Goal: Task Accomplishment & Management: Manage account settings

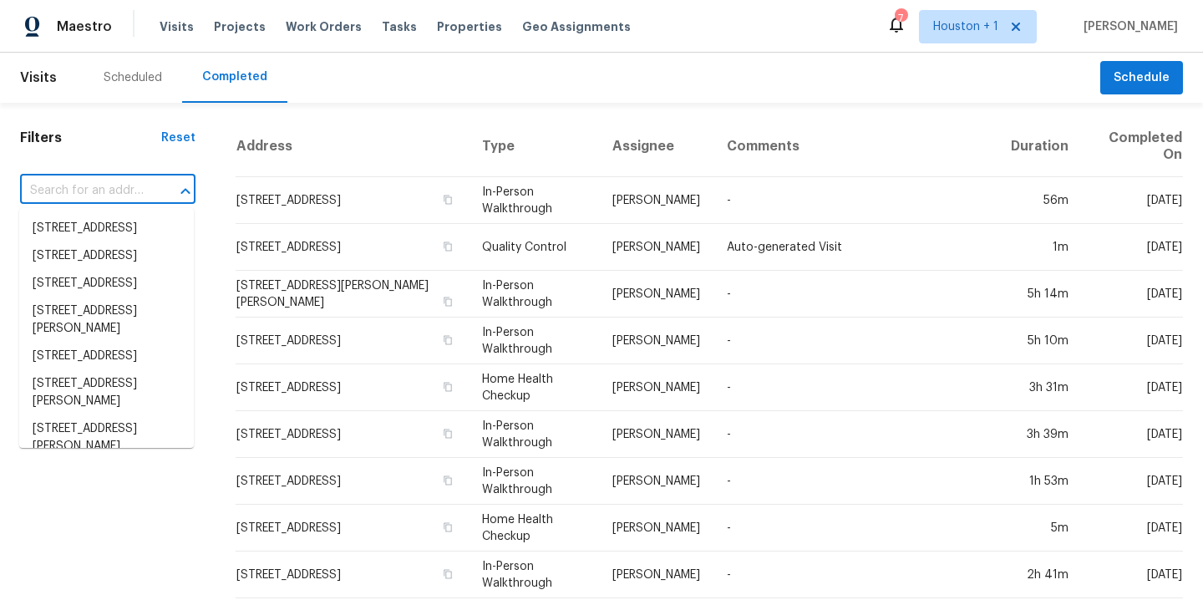
click at [89, 179] on input "text" at bounding box center [84, 191] width 129 height 26
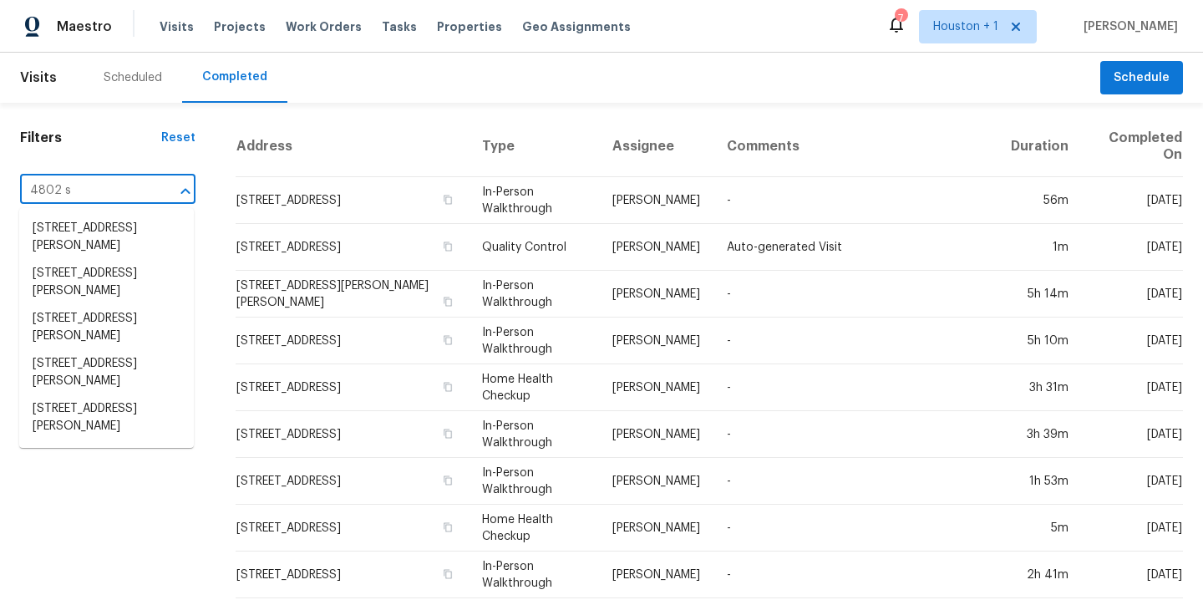
type input "4802 sh"
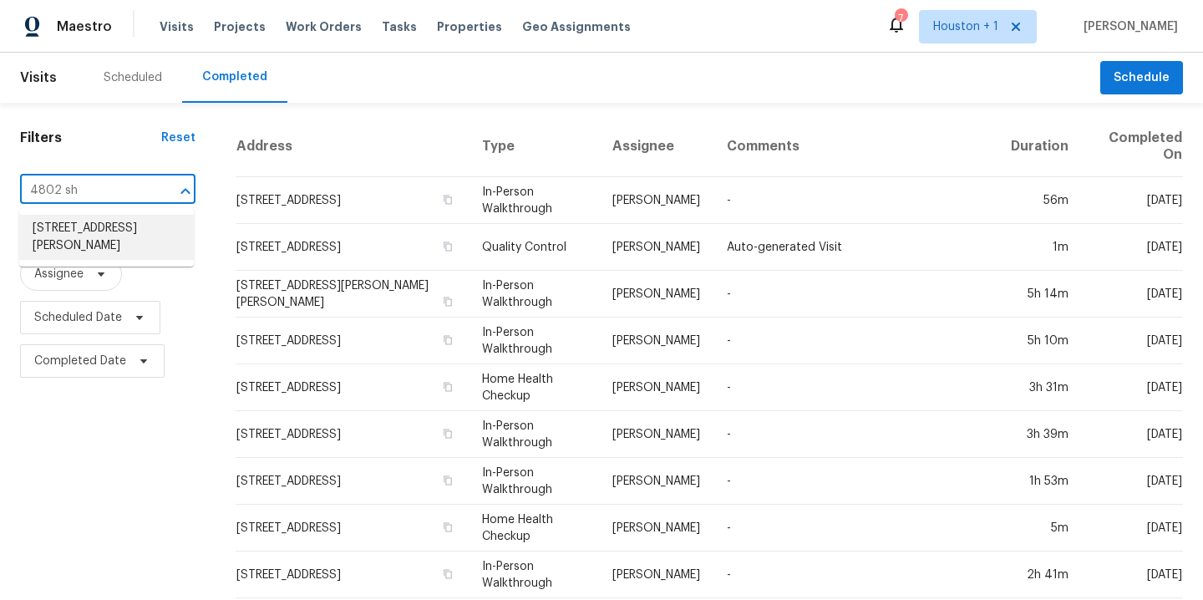
click at [124, 238] on li "4802 Sherman Blvd, Galveston, TX 77551" at bounding box center [106, 237] width 175 height 45
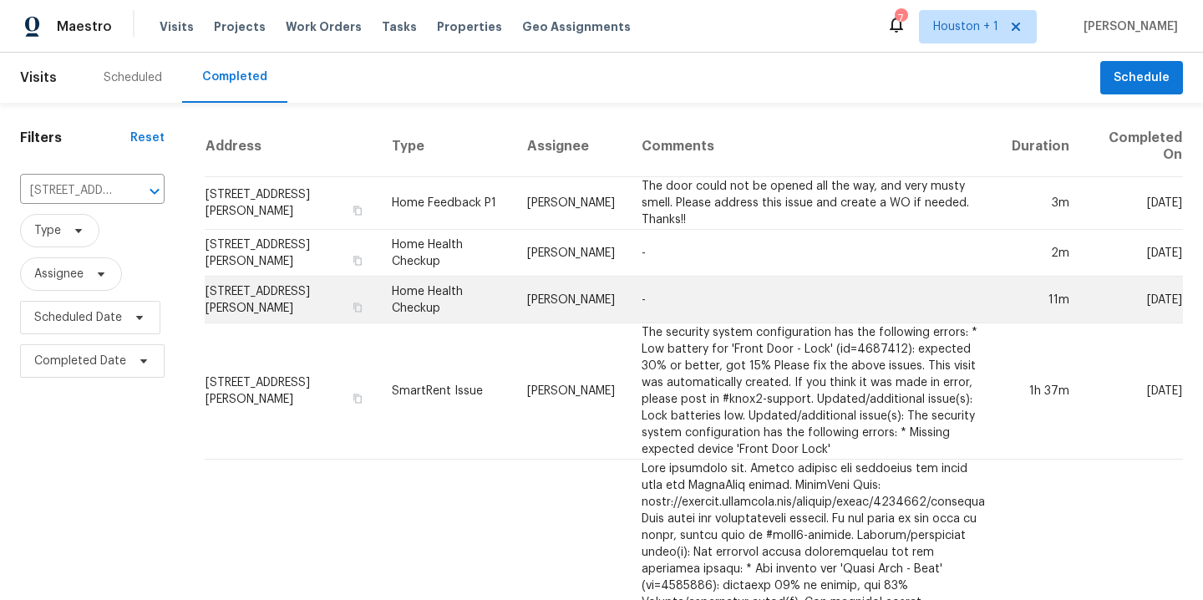
click at [633, 293] on td "-" at bounding box center [813, 300] width 370 height 47
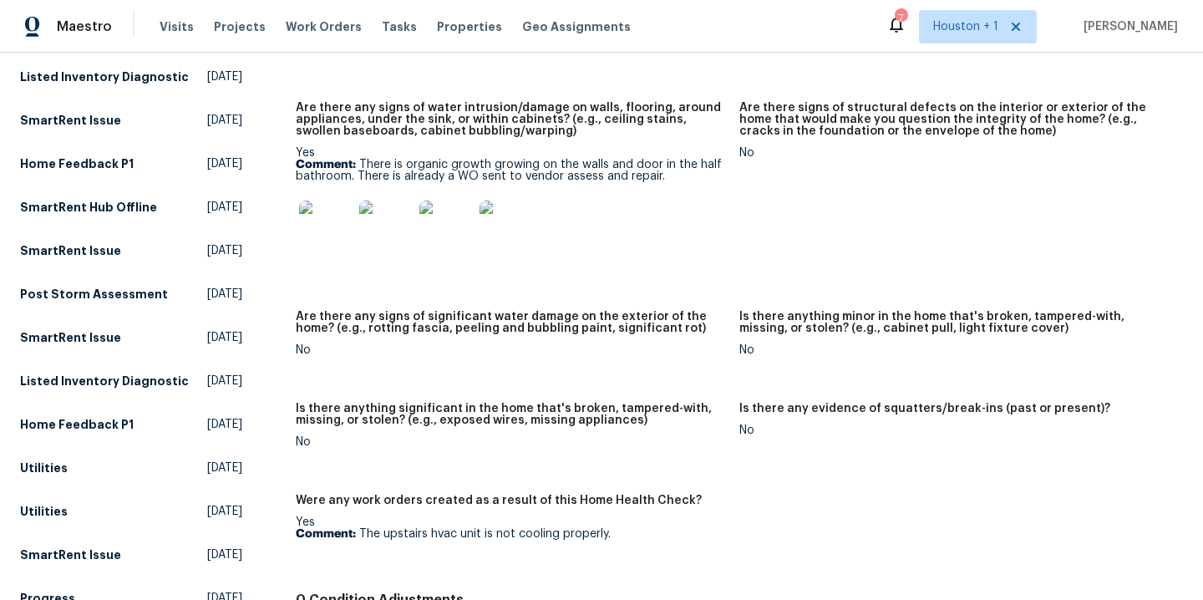
scroll to position [446, 0]
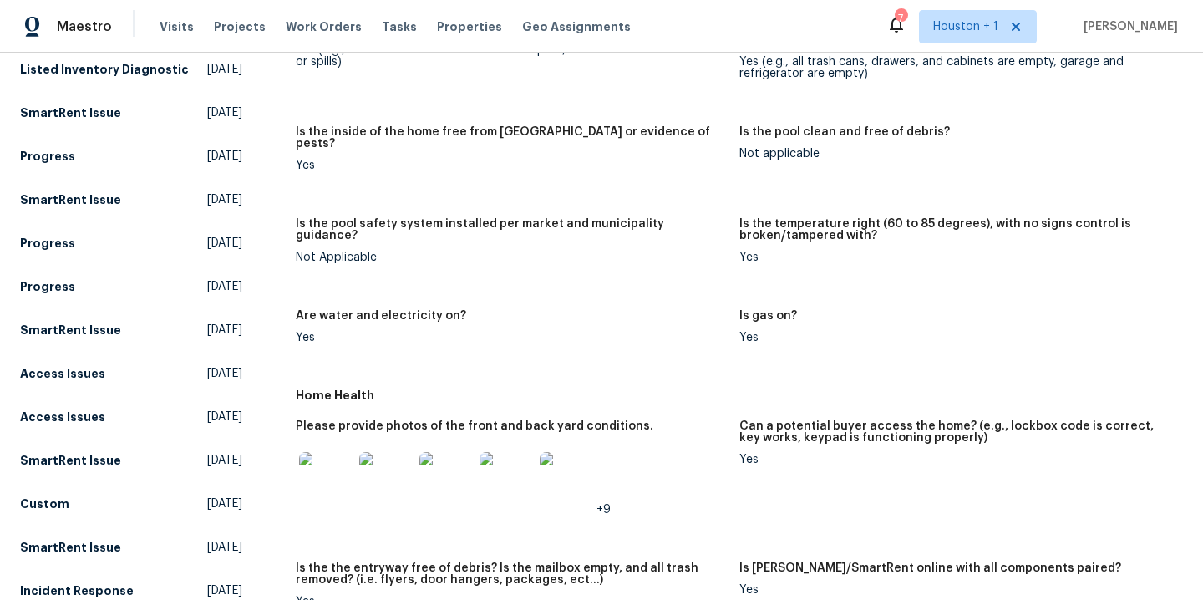
click at [338, 478] on img at bounding box center [325, 478] width 53 height 53
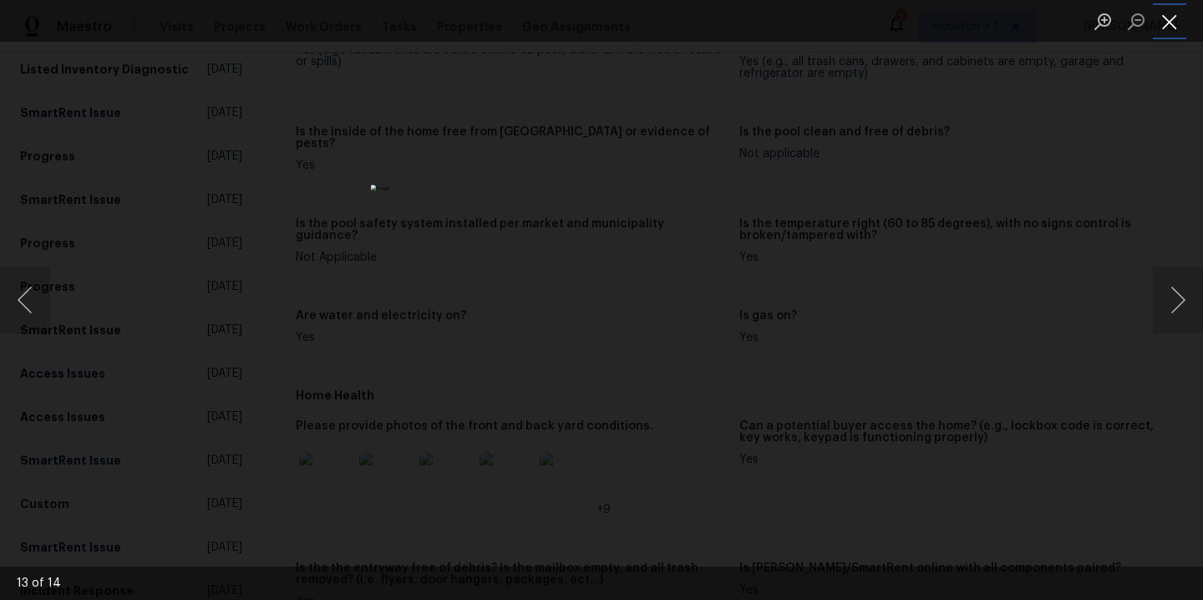
click at [1176, 33] on button "Close lightbox" at bounding box center [1169, 21] width 33 height 29
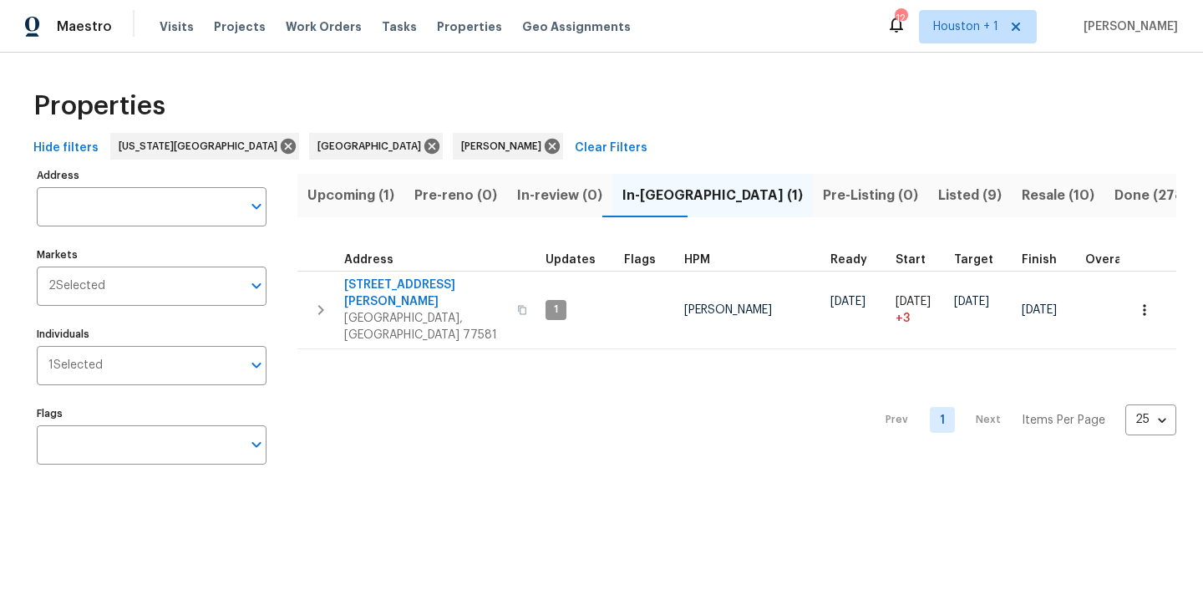
click at [357, 215] on button "Upcoming (1)" at bounding box center [350, 195] width 107 height 43
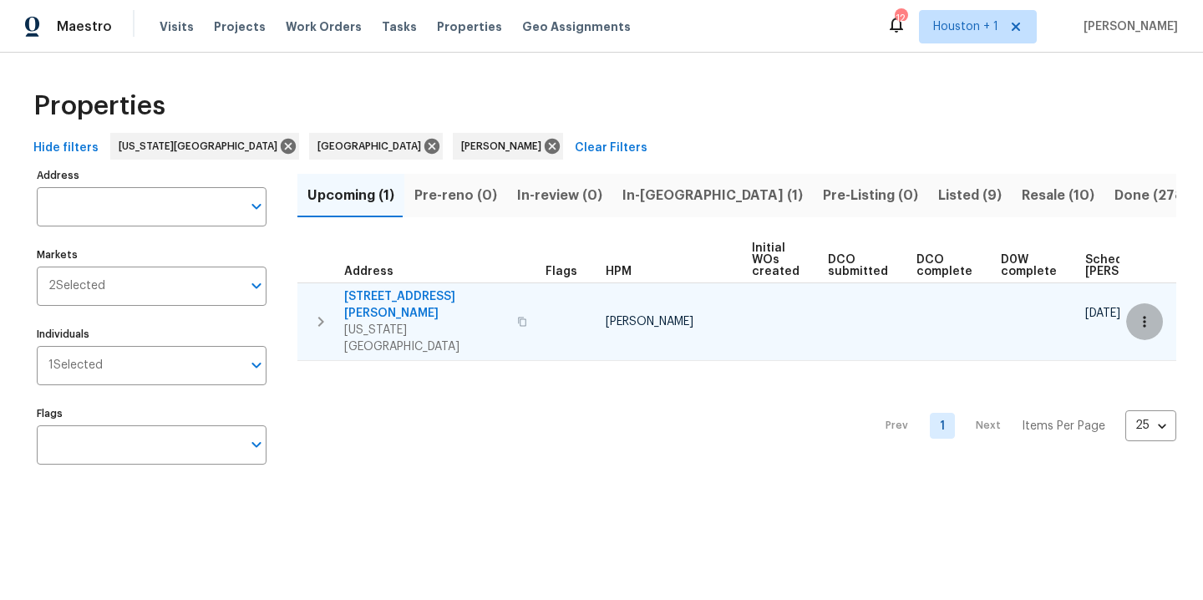
click at [1136, 313] on icon "button" at bounding box center [1144, 321] width 17 height 17
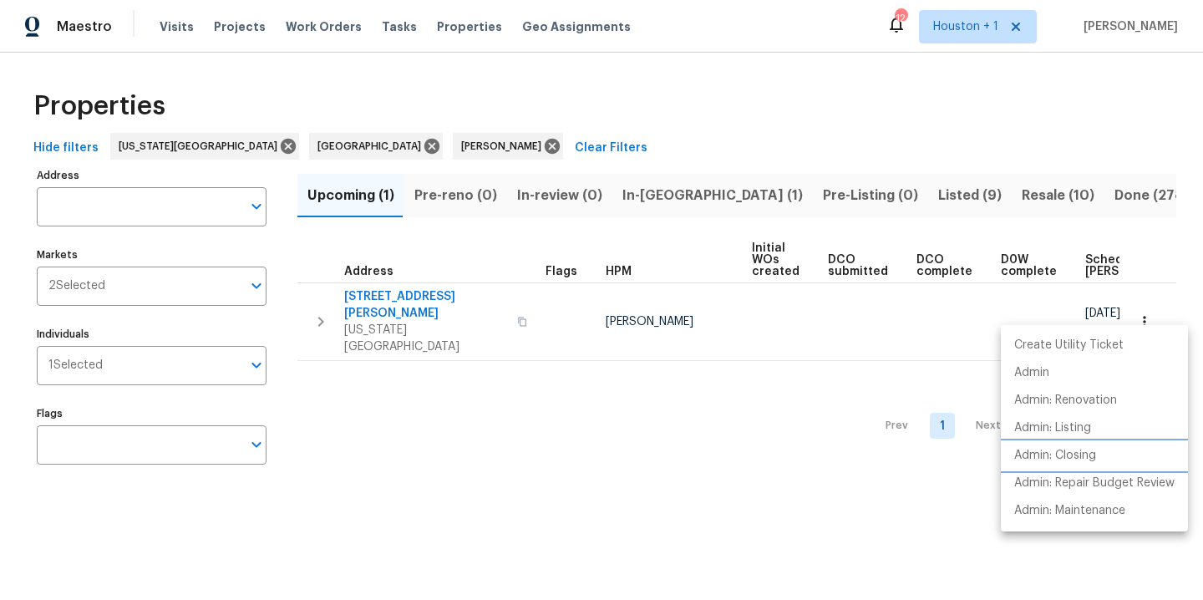
click at [1090, 453] on p "Admin: Closing" at bounding box center [1055, 456] width 82 height 18
click at [566, 103] on div at bounding box center [601, 300] width 1203 height 600
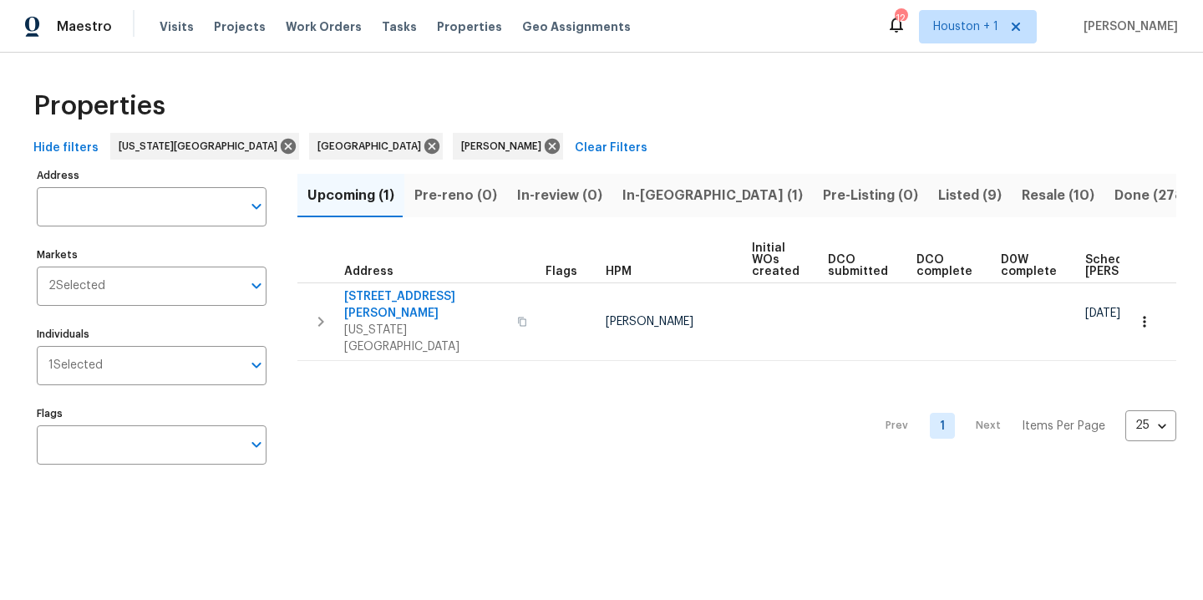
click at [633, 202] on span "In-reno (1)" at bounding box center [712, 195] width 180 height 23
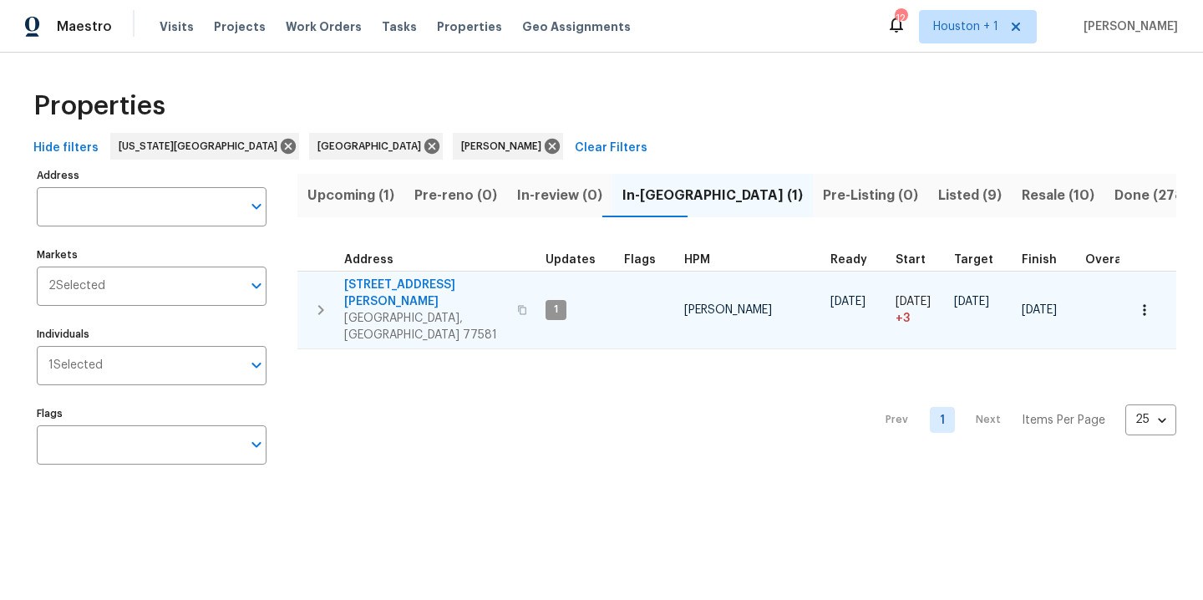
click at [388, 285] on span "3627 Bartlett Way Dr" at bounding box center [425, 293] width 163 height 33
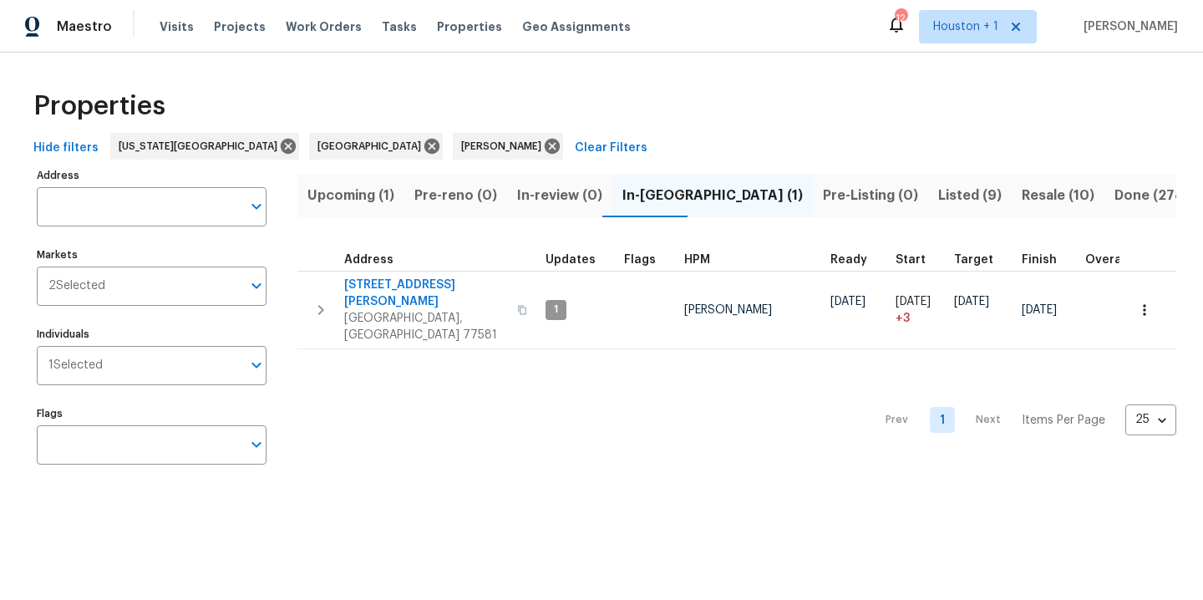
click at [369, 201] on span "Upcoming (1)" at bounding box center [350, 195] width 87 height 23
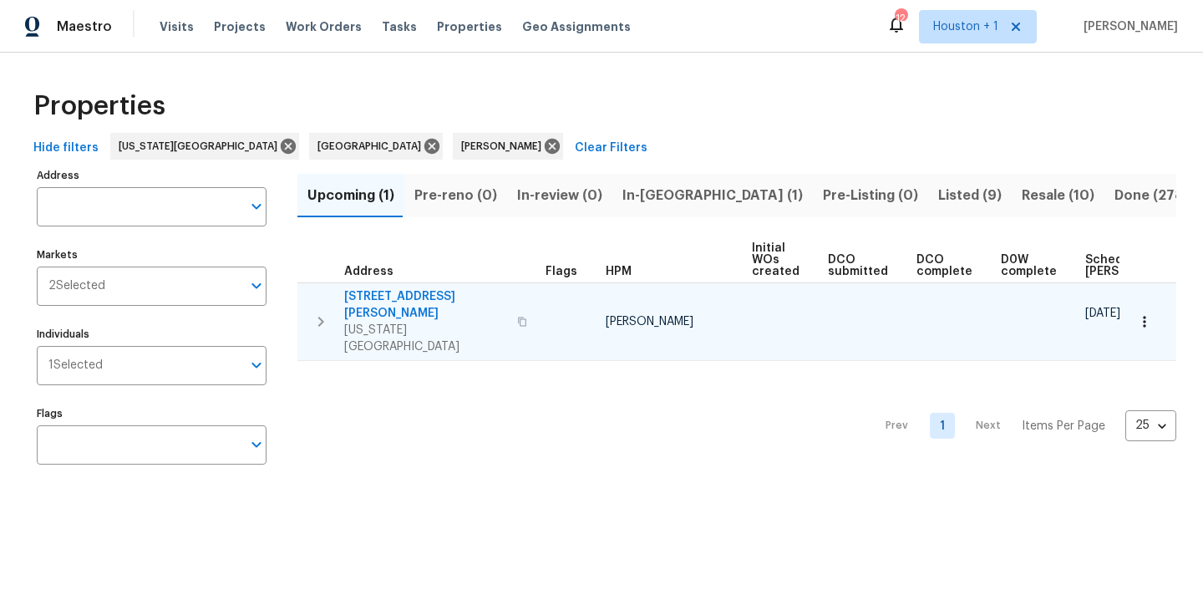
click at [1126, 310] on button "button" at bounding box center [1144, 321] width 37 height 37
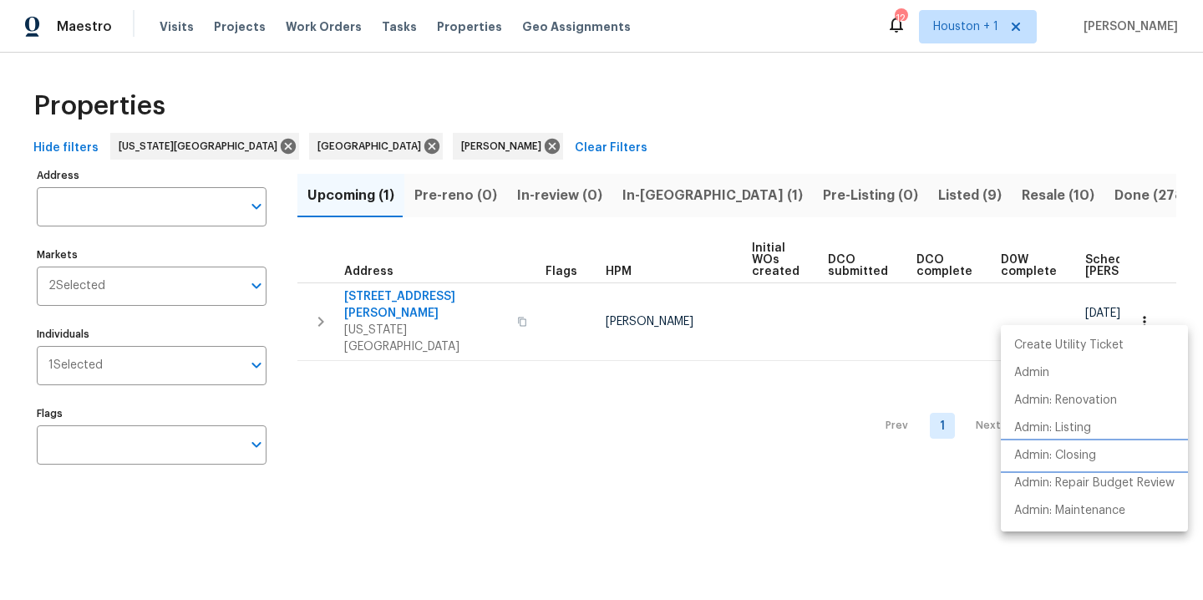
click at [1069, 455] on p "Admin: Closing" at bounding box center [1055, 456] width 82 height 18
click at [617, 199] on div at bounding box center [601, 300] width 1203 height 600
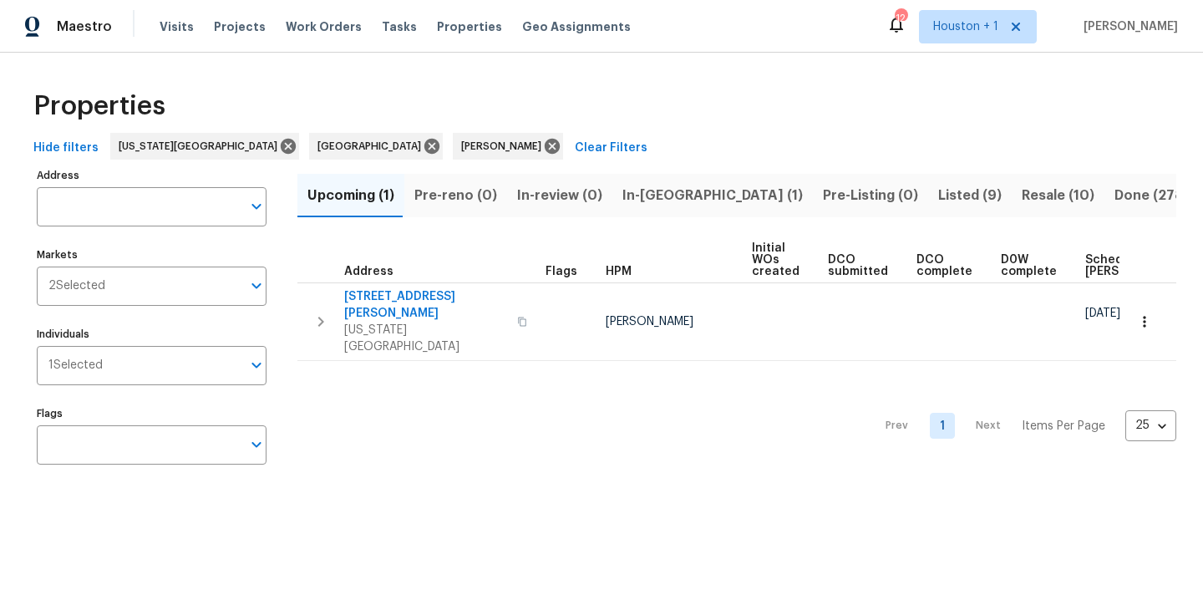
click at [640, 194] on span "In-reno (1)" at bounding box center [712, 195] width 180 height 23
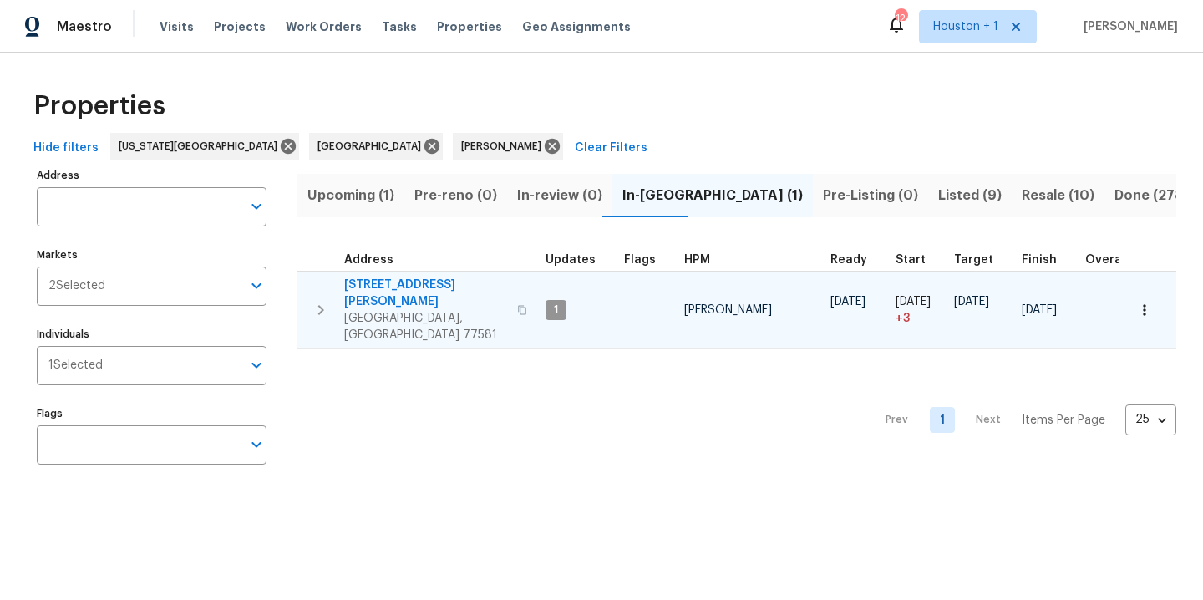
click at [517, 305] on icon "button" at bounding box center [522, 310] width 10 height 10
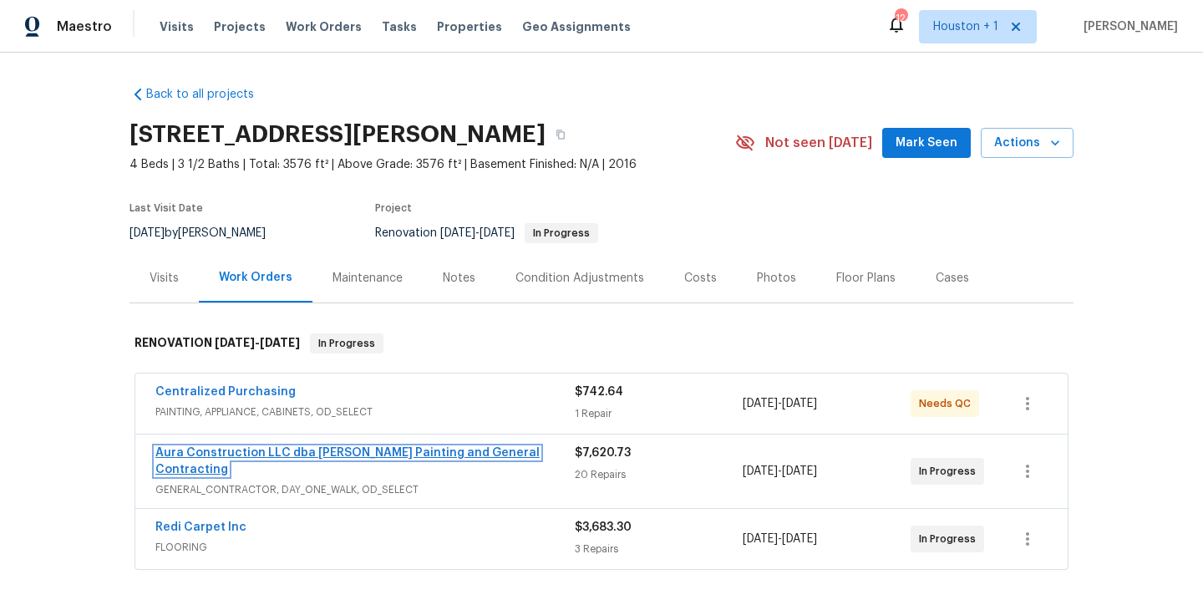
click at [312, 447] on link "Aura Construction LLC dba Logan's Painting and General Contracting" at bounding box center [347, 461] width 384 height 28
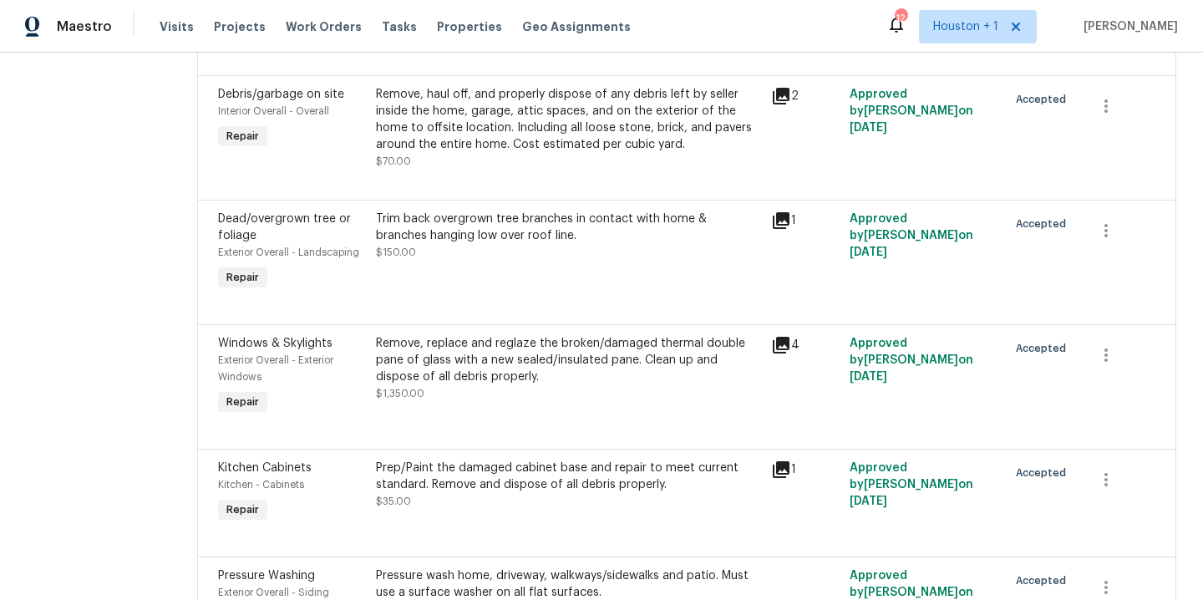
scroll to position [2251, 0]
click at [538, 334] on div "Remove, replace and reglaze the broken/damaged thermal double pane of glass wit…" at bounding box center [568, 359] width 385 height 50
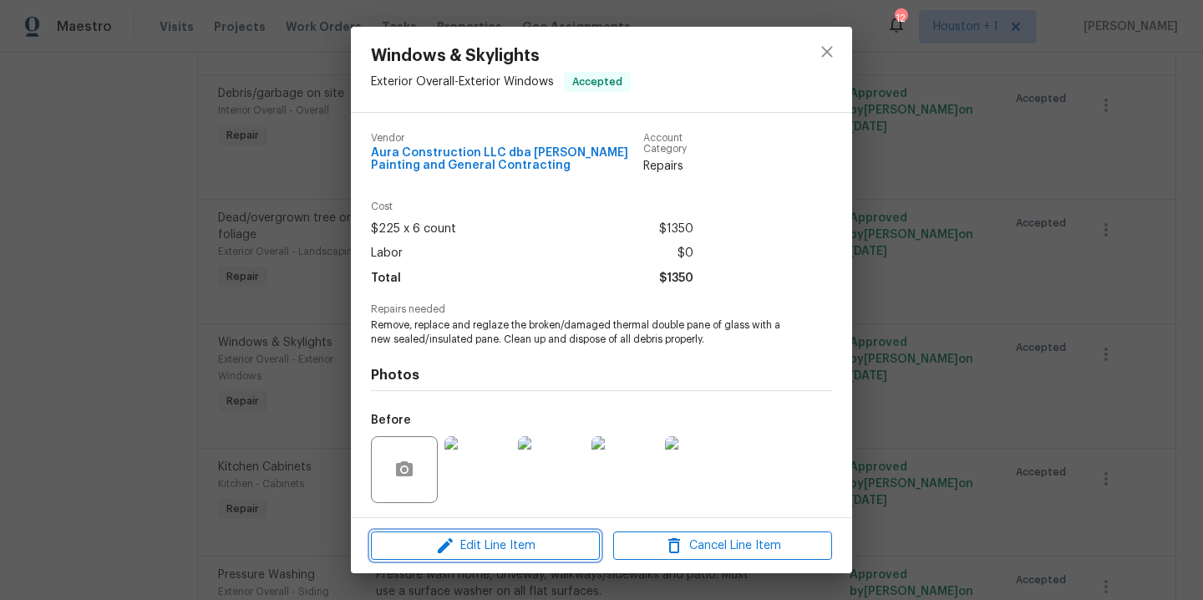
click at [520, 555] on span "Edit Line Item" at bounding box center [485, 546] width 219 height 21
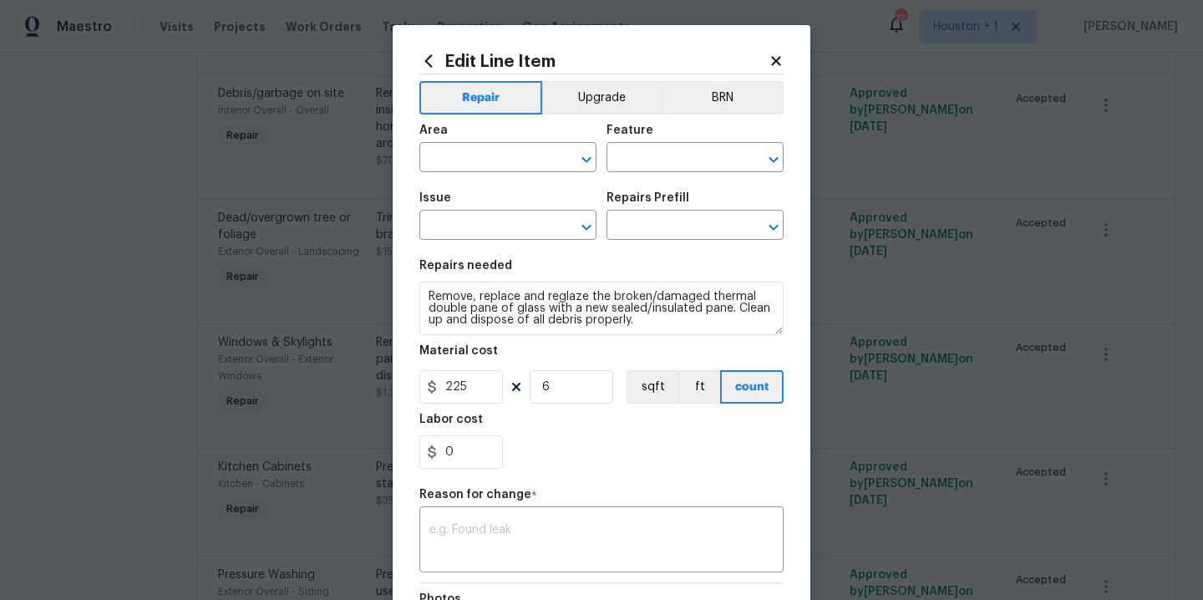
type input "Exterior Overall"
type input "Exterior Windows"
type input "Windows & Skylights"
type input "Double Pane Replacement $115.38"
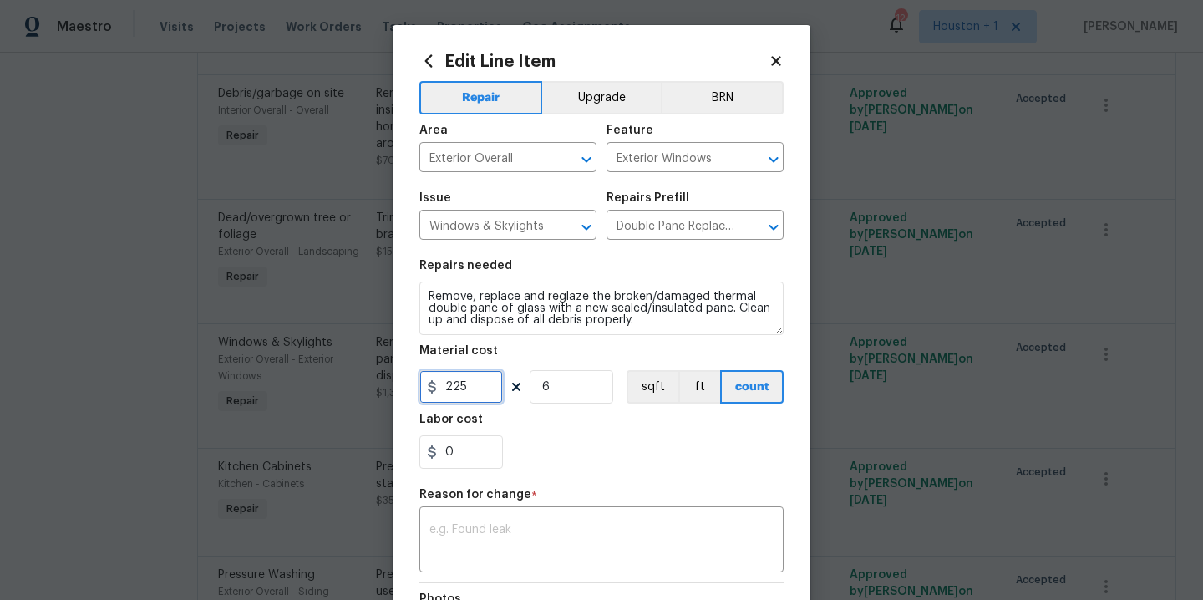
click at [494, 396] on input "225" at bounding box center [461, 386] width 84 height 33
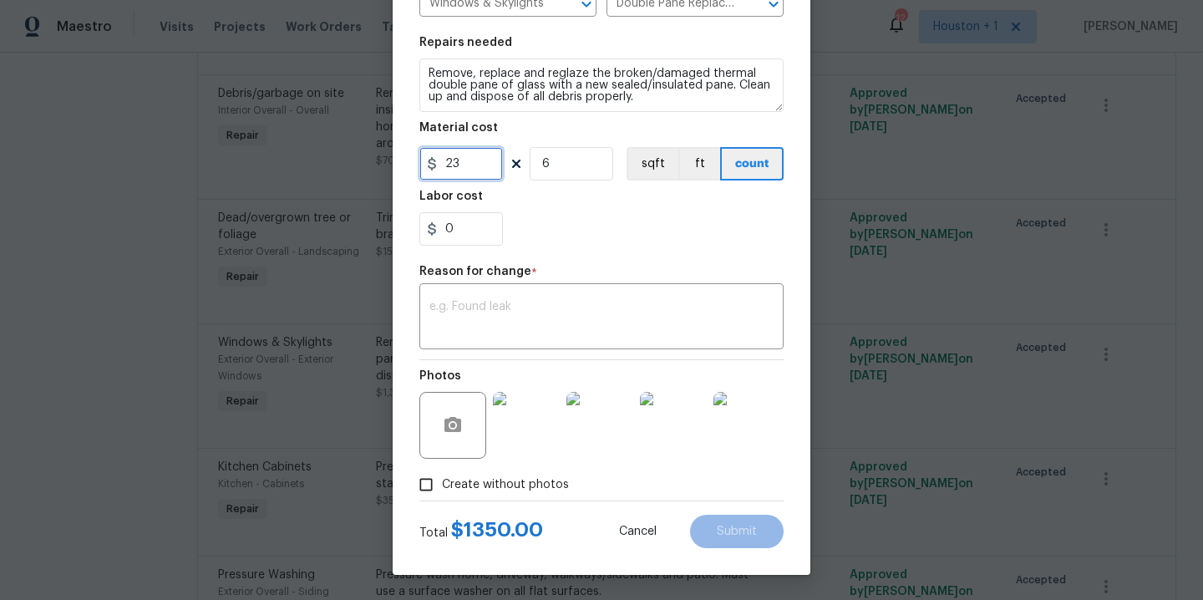
scroll to position [224, 0]
type input "2325"
click at [572, 161] on input "6" at bounding box center [572, 163] width 84 height 33
type input "1"
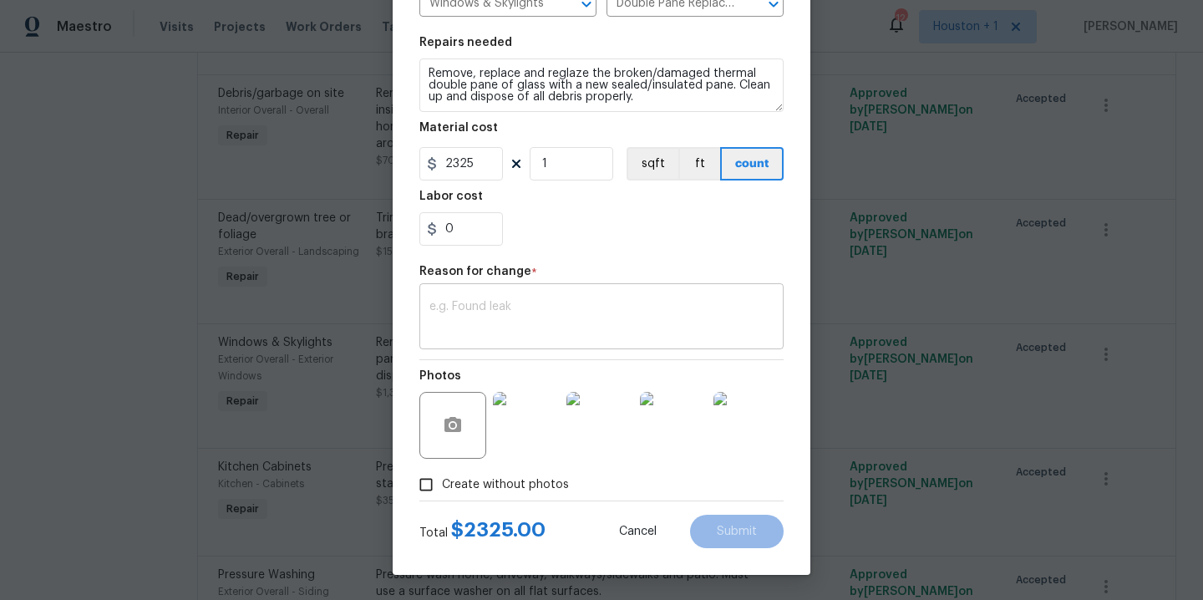
click at [550, 325] on textarea at bounding box center [601, 318] width 344 height 35
click at [473, 164] on input "2325" at bounding box center [461, 163] width 84 height 33
click at [473, 163] on input "2325" at bounding box center [461, 163] width 84 height 33
type input "387.5"
type input "6"
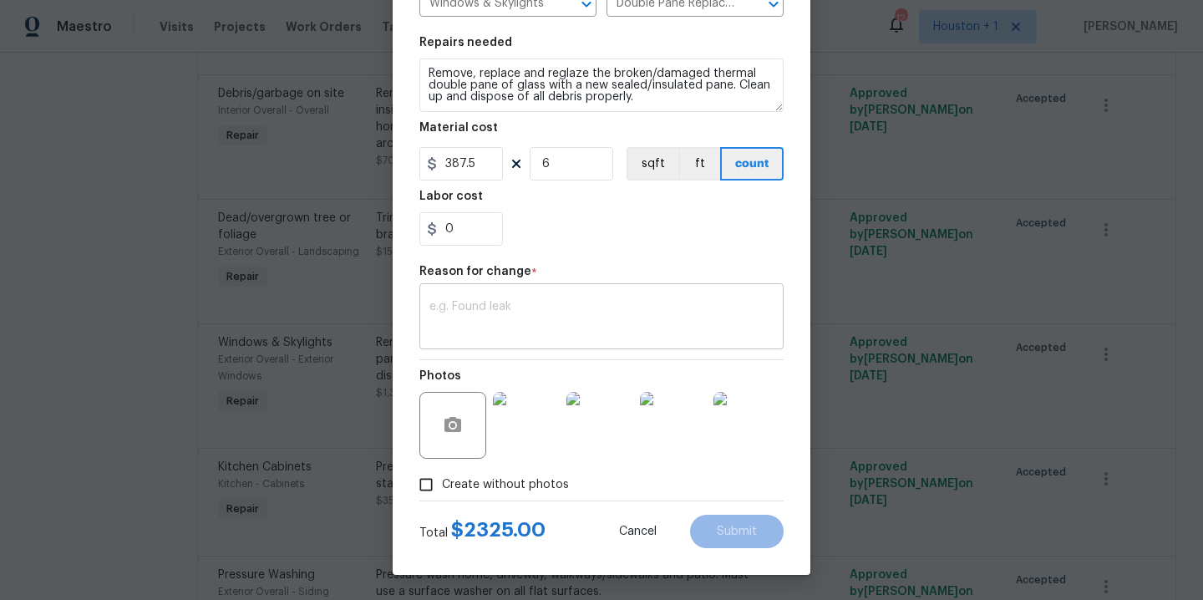
click at [505, 314] on textarea at bounding box center [601, 318] width 344 height 35
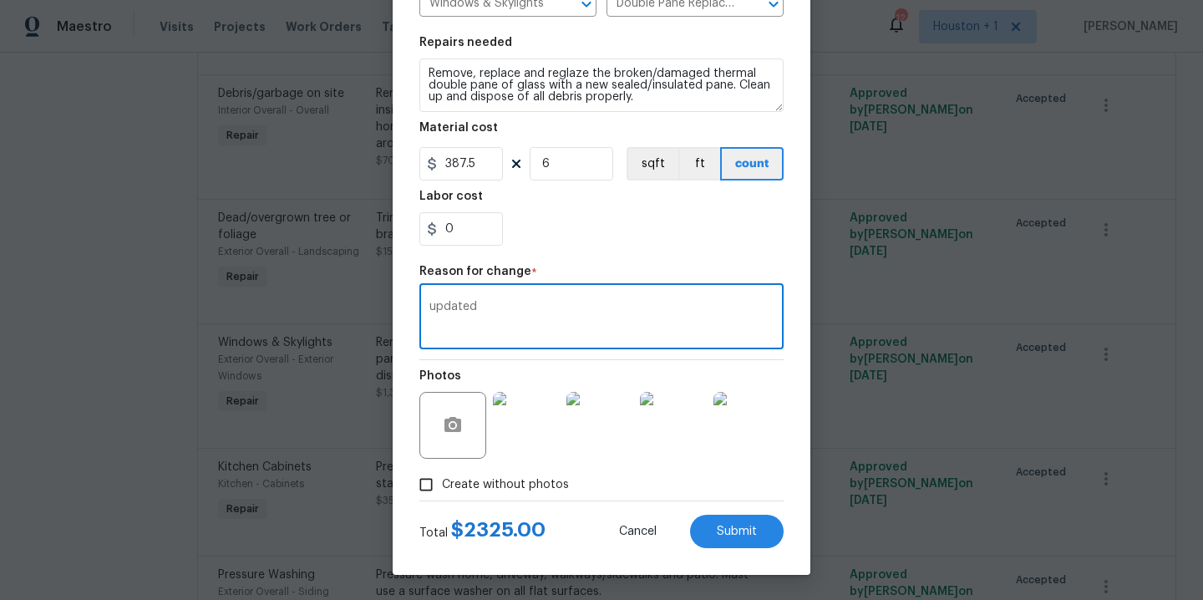
type textarea "updated"
click at [631, 226] on div "0" at bounding box center [601, 228] width 364 height 33
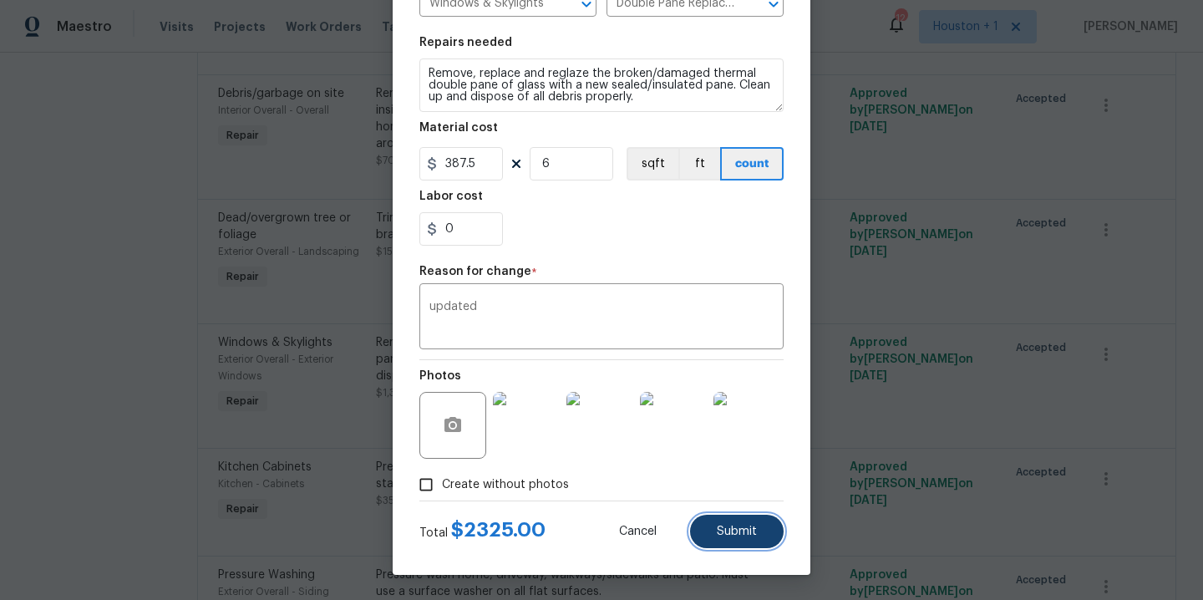
click at [746, 546] on button "Submit" at bounding box center [737, 531] width 94 height 33
type input "225"
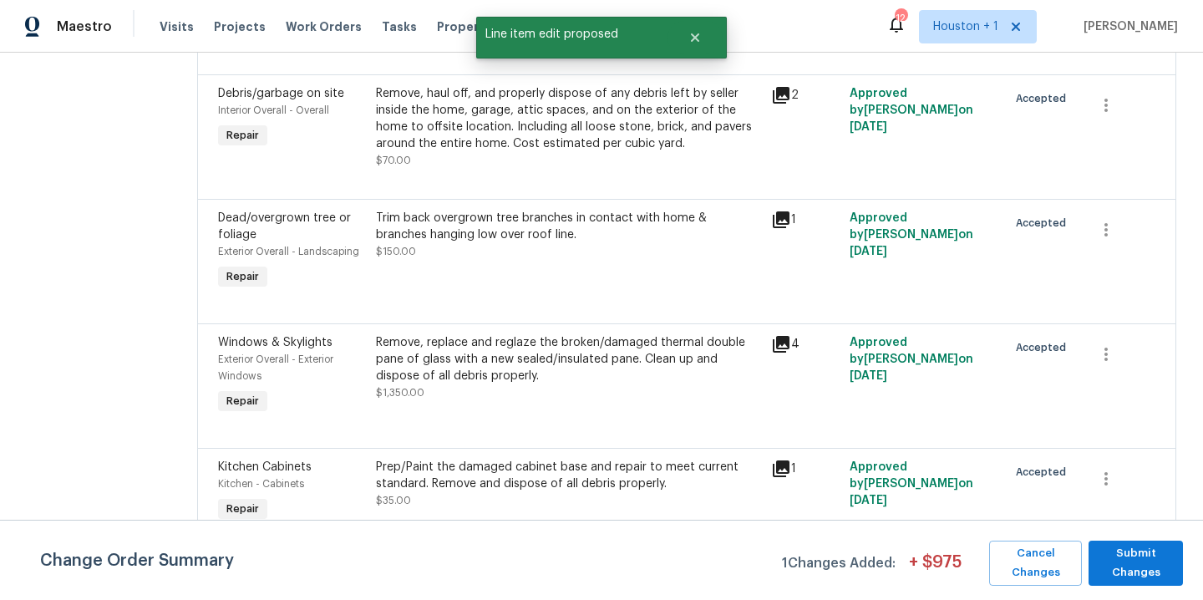
scroll to position [0, 0]
click at [1158, 563] on span "Submit Changes" at bounding box center [1136, 563] width 78 height 38
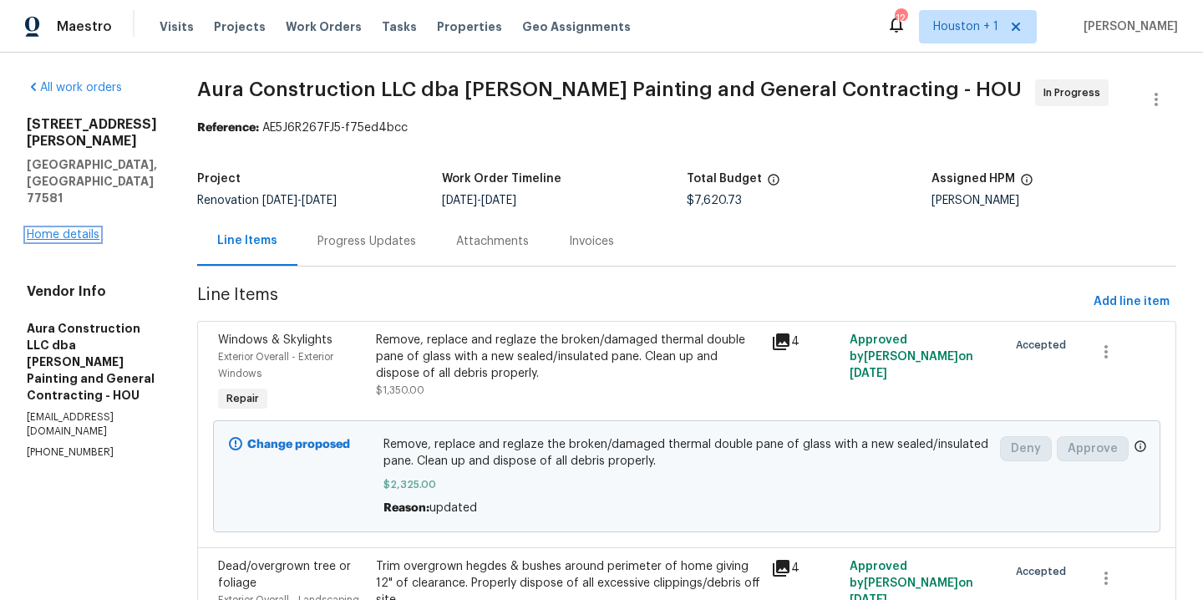
click at [38, 229] on link "Home details" at bounding box center [63, 235] width 73 height 12
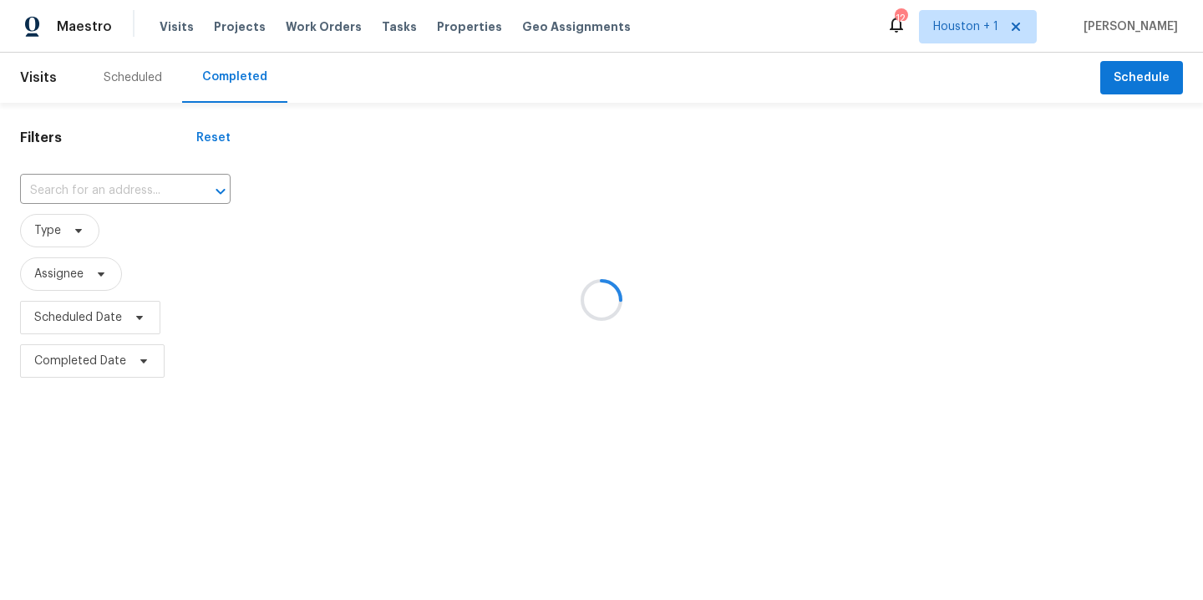
click at [131, 192] on div at bounding box center [601, 300] width 1203 height 600
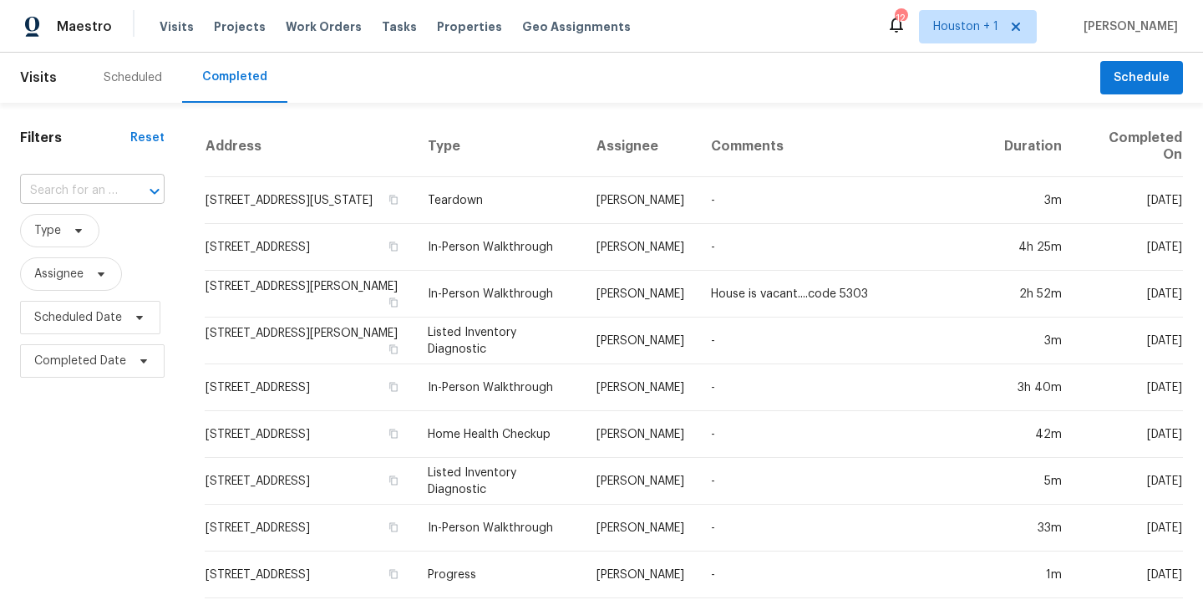
click at [117, 195] on div "​" at bounding box center [92, 191] width 145 height 26
type input "4802 sh"
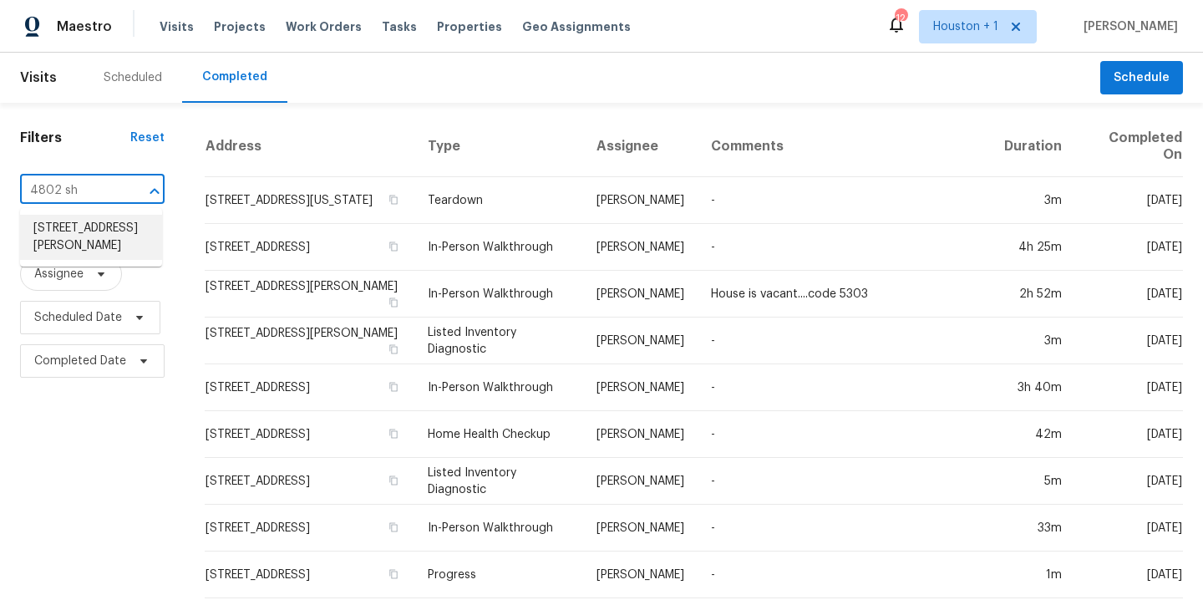
click at [115, 235] on li "4802 Sherman Blvd, Galveston, TX 77551" at bounding box center [91, 237] width 142 height 45
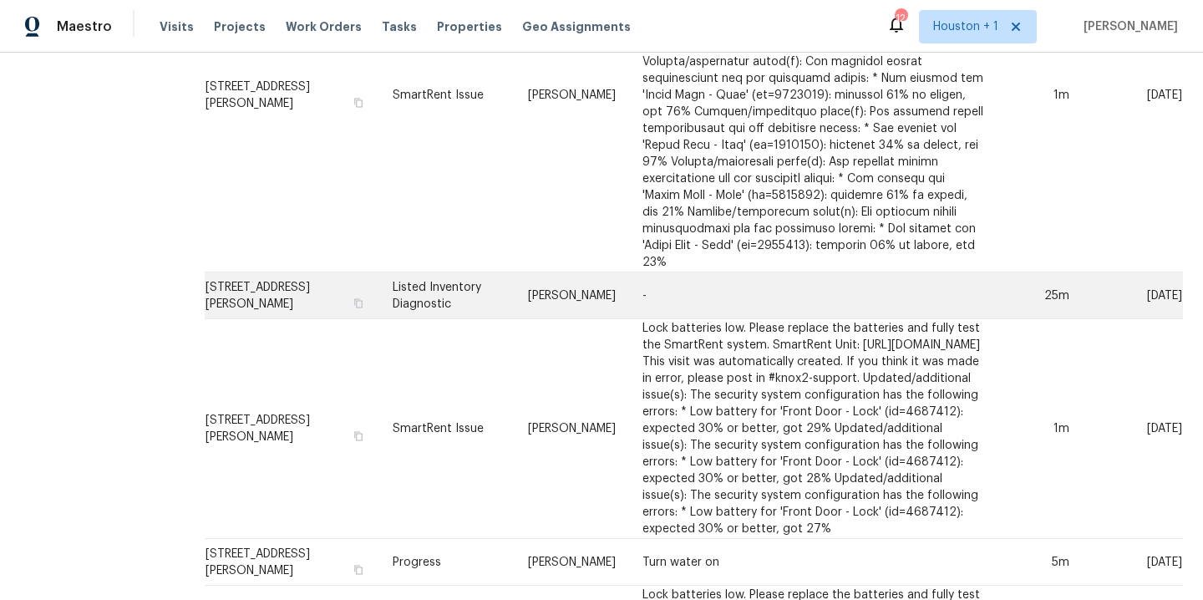
scroll to position [541, 0]
click at [662, 272] on td "-" at bounding box center [813, 295] width 369 height 47
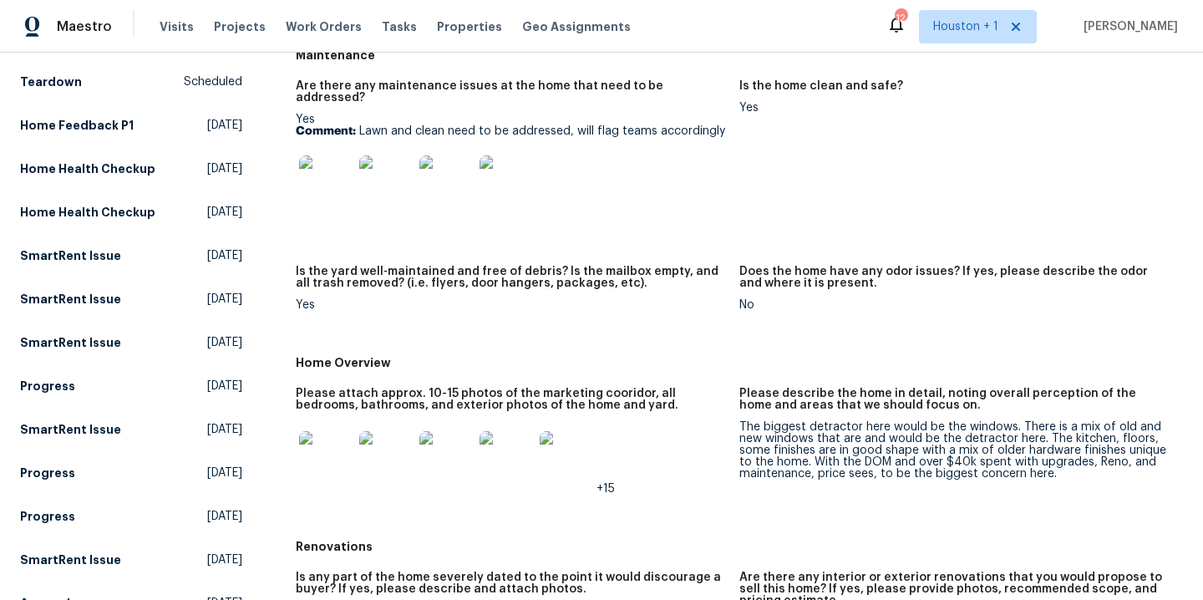
scroll to position [236, 0]
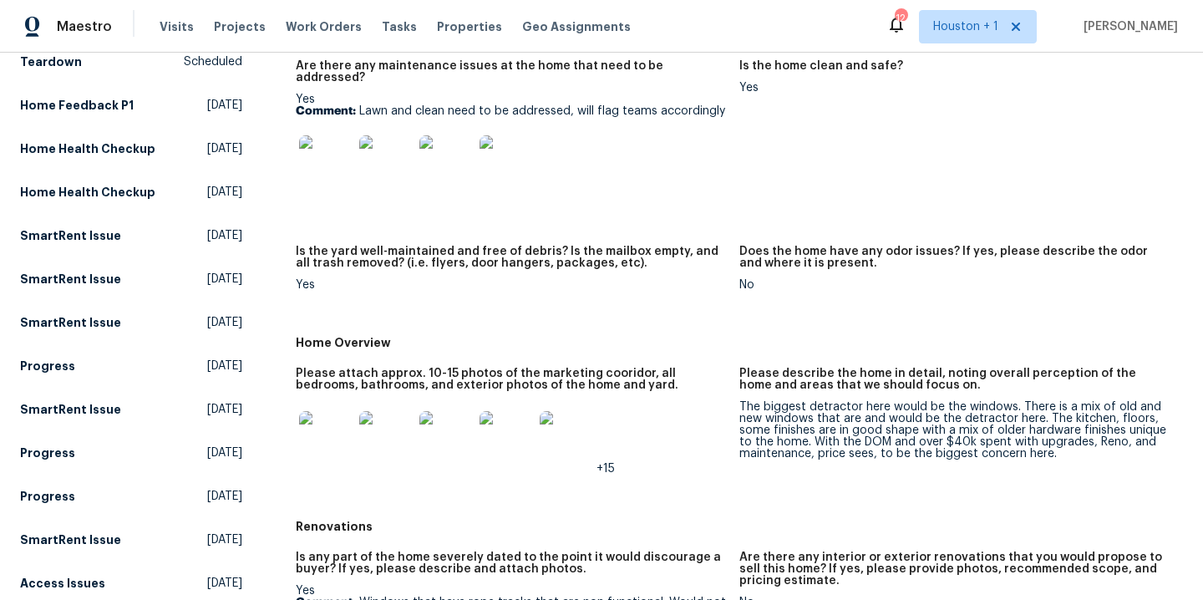
click at [312, 415] on img at bounding box center [325, 437] width 53 height 53
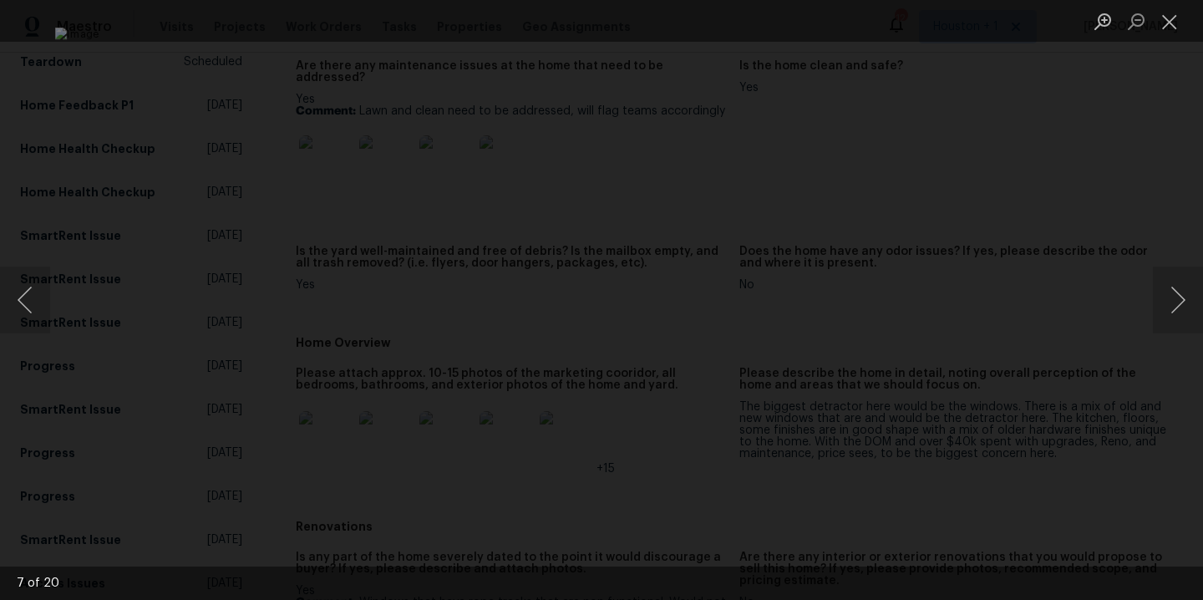
click at [1090, 135] on div "Lightbox" at bounding box center [601, 300] width 1203 height 600
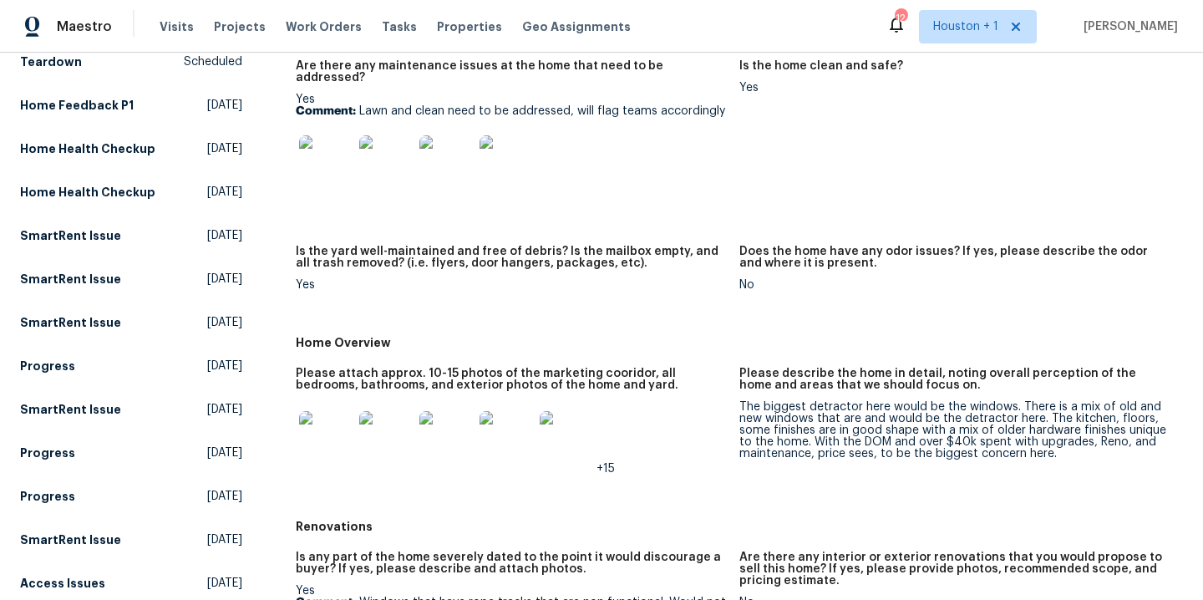
scroll to position [0, 0]
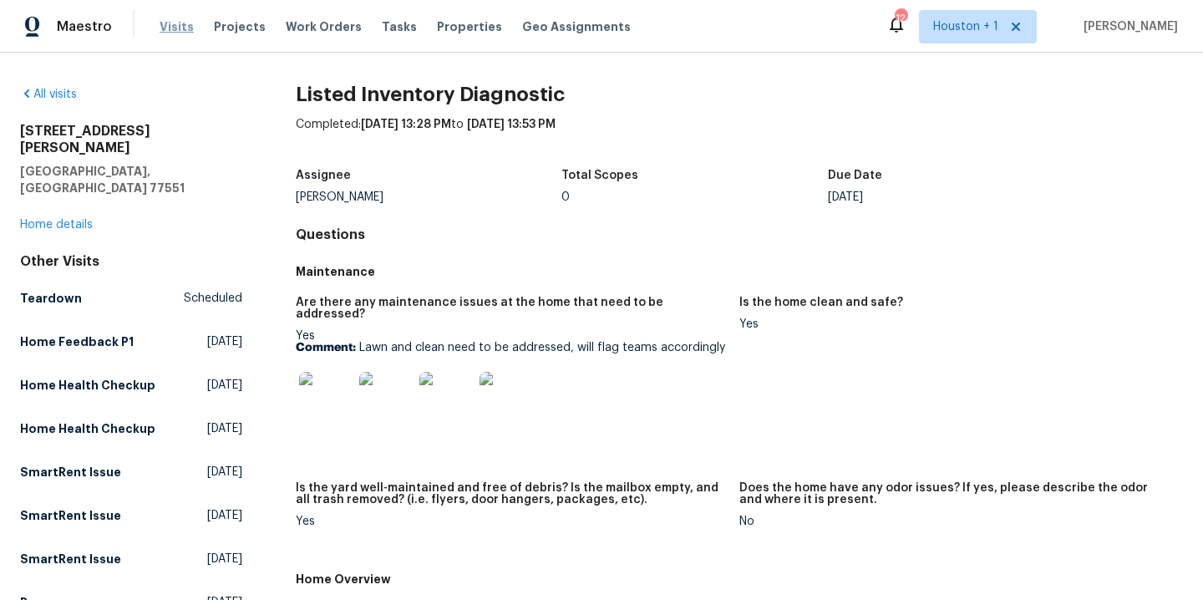
click at [167, 21] on span "Visits" at bounding box center [177, 26] width 34 height 17
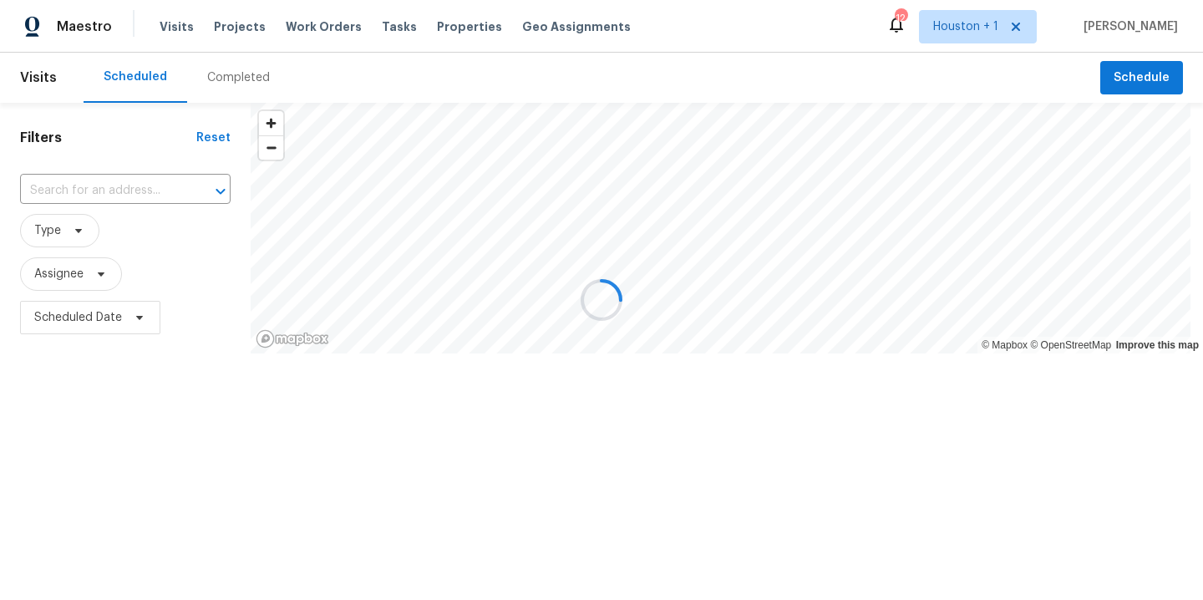
click at [204, 84] on div at bounding box center [601, 300] width 1203 height 600
click at [229, 71] on div at bounding box center [601, 300] width 1203 height 600
click at [231, 79] on div at bounding box center [601, 300] width 1203 height 600
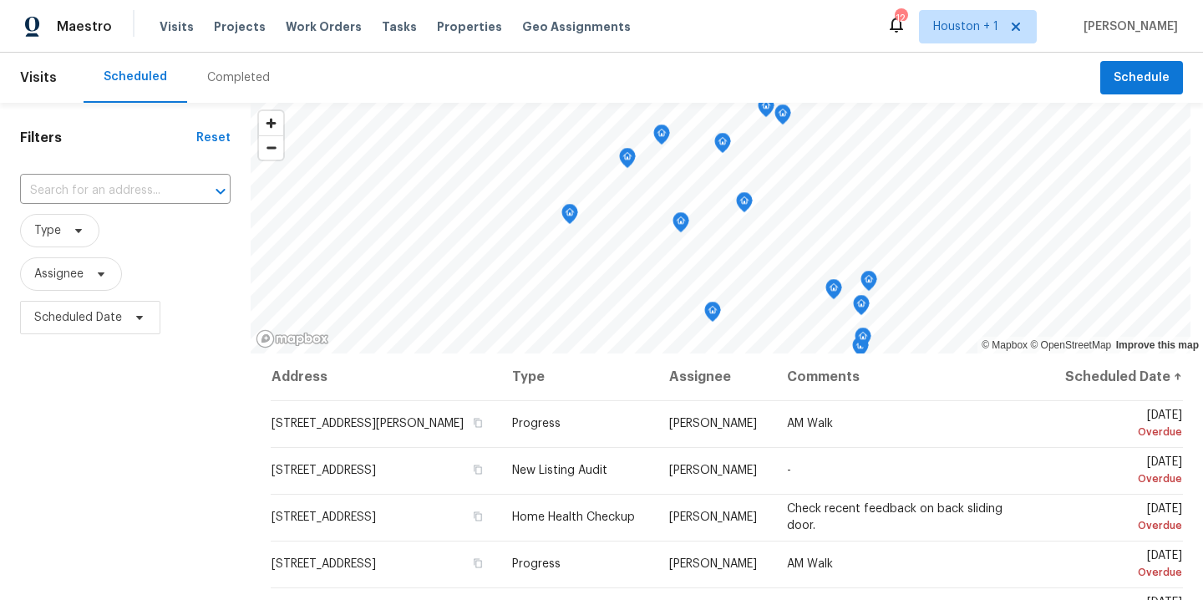
click at [231, 79] on div "Completed" at bounding box center [238, 77] width 63 height 17
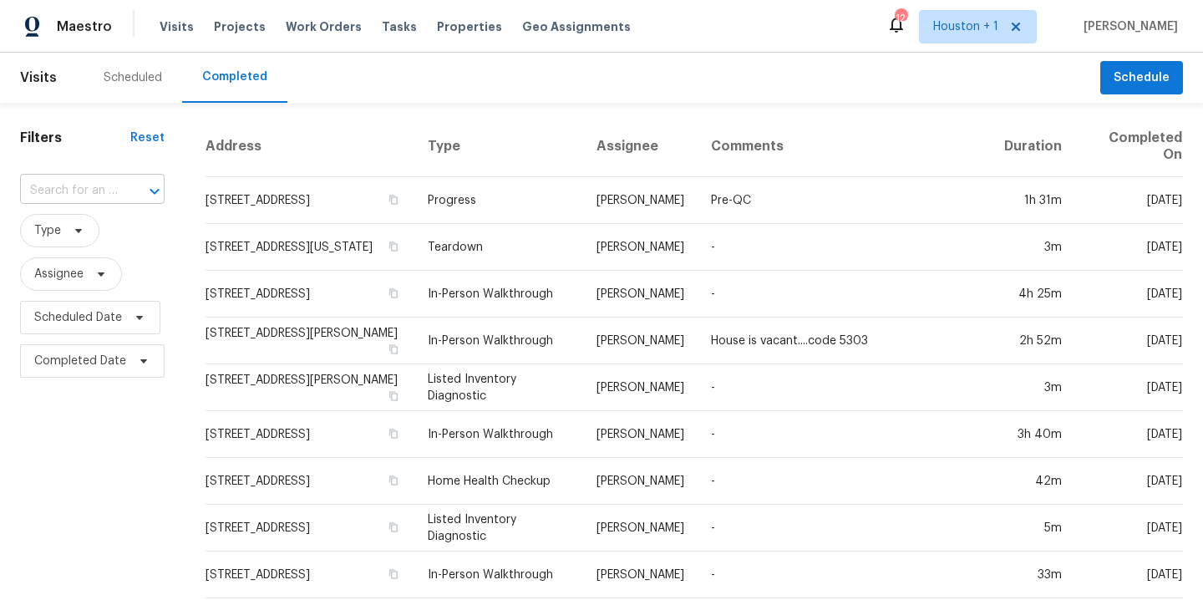
click at [139, 185] on div at bounding box center [142, 191] width 43 height 23
type input "3701 m"
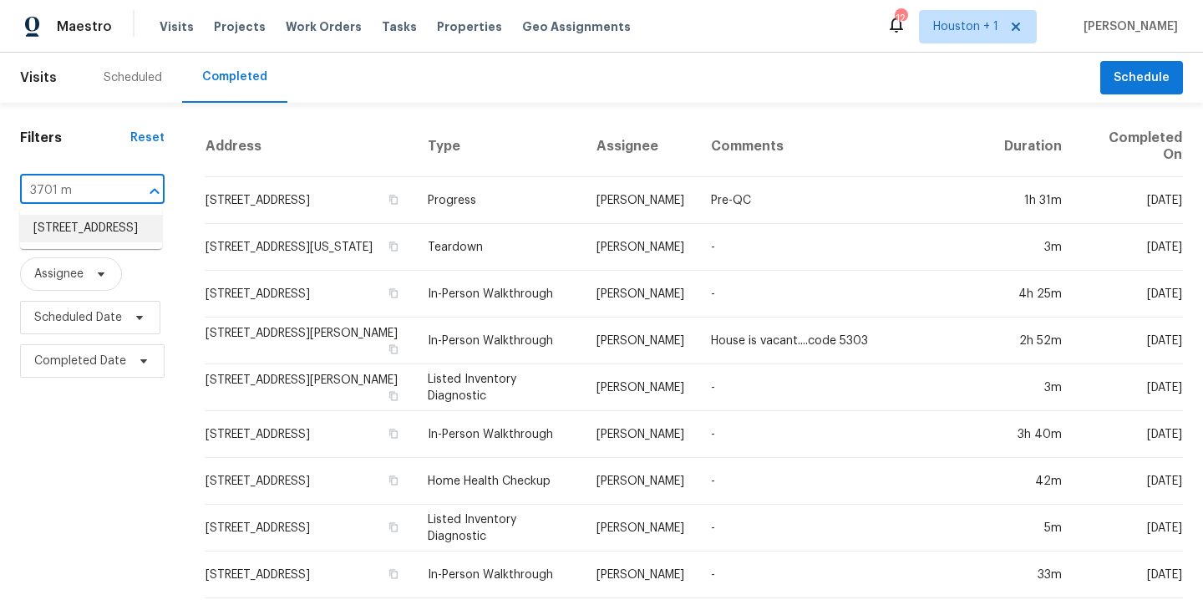
click at [125, 233] on li "3701 Main Plaza Dr, Houston, TX 77025" at bounding box center [91, 229] width 142 height 28
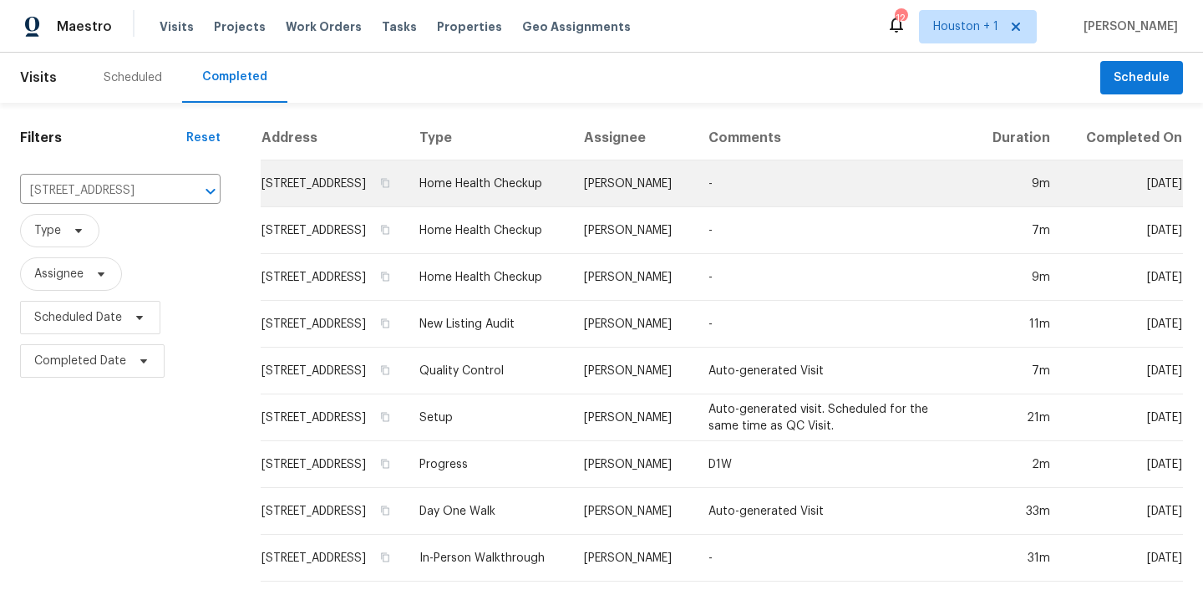
click at [642, 201] on td "Luis Chavez" at bounding box center [633, 183] width 124 height 47
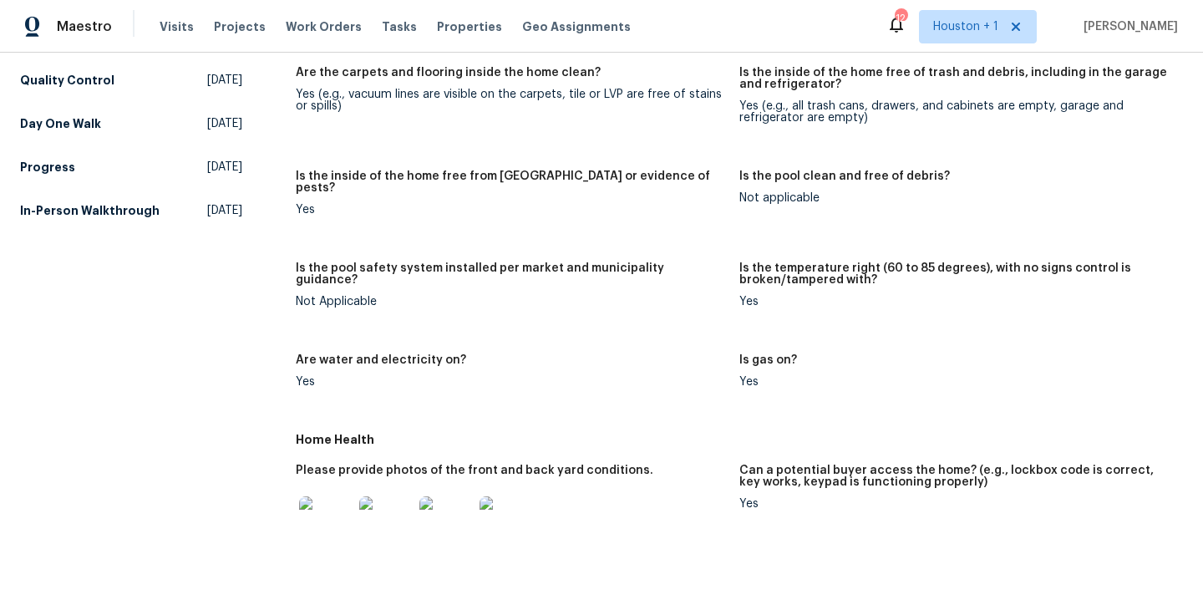
scroll to position [401, 0]
click at [334, 511] on img at bounding box center [325, 523] width 53 height 53
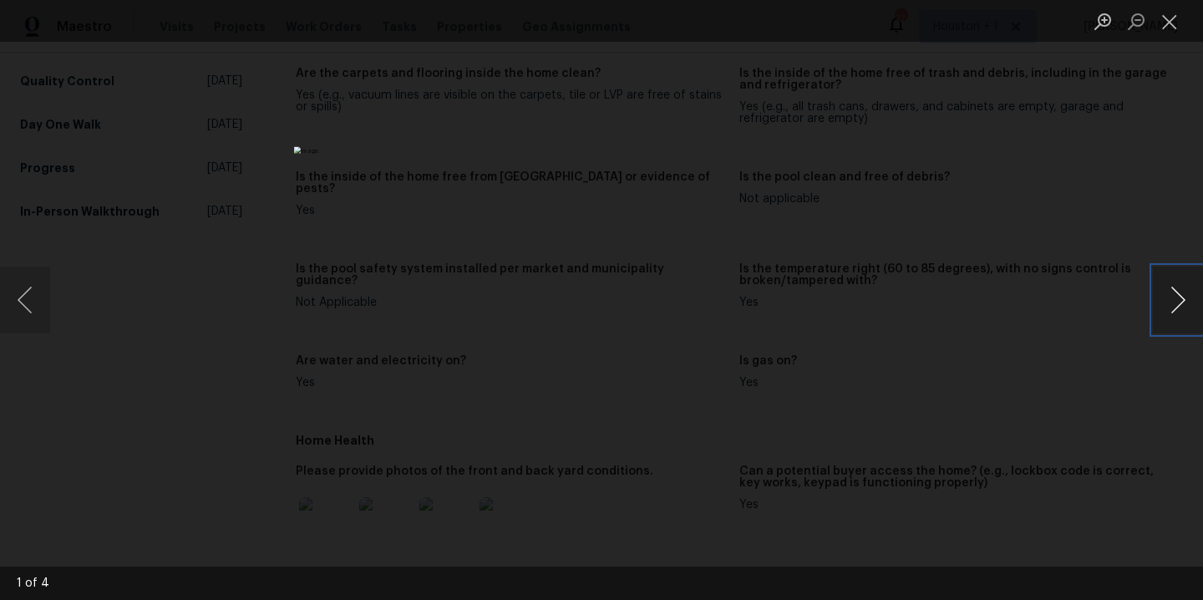
click at [1178, 302] on button "Next image" at bounding box center [1178, 300] width 50 height 67
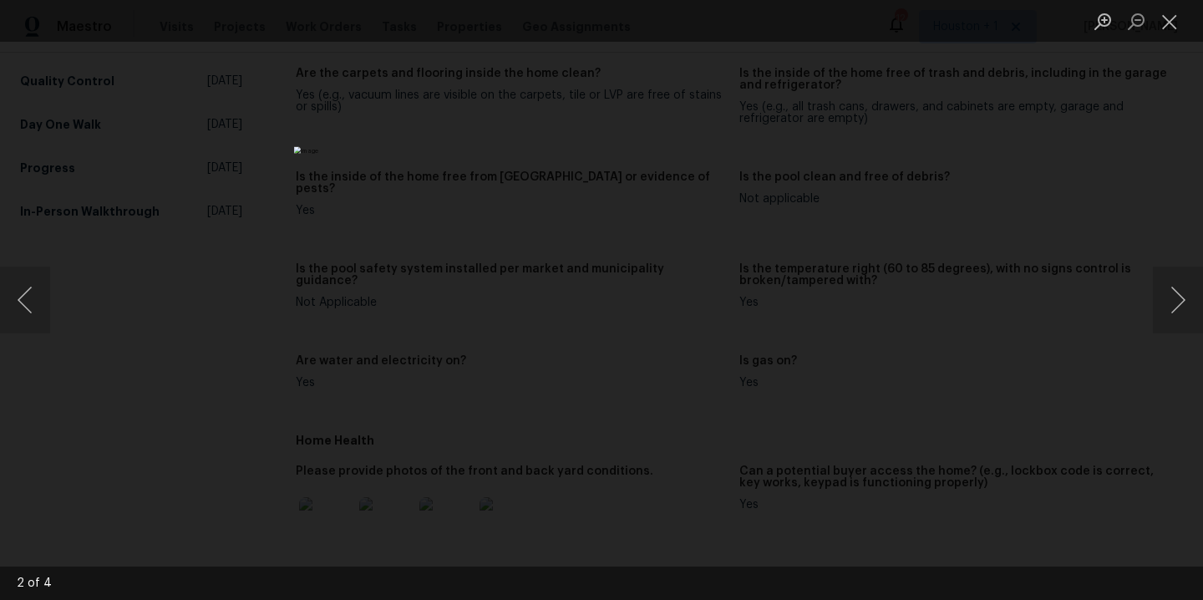
click at [1117, 198] on div "Lightbox" at bounding box center [601, 300] width 1203 height 600
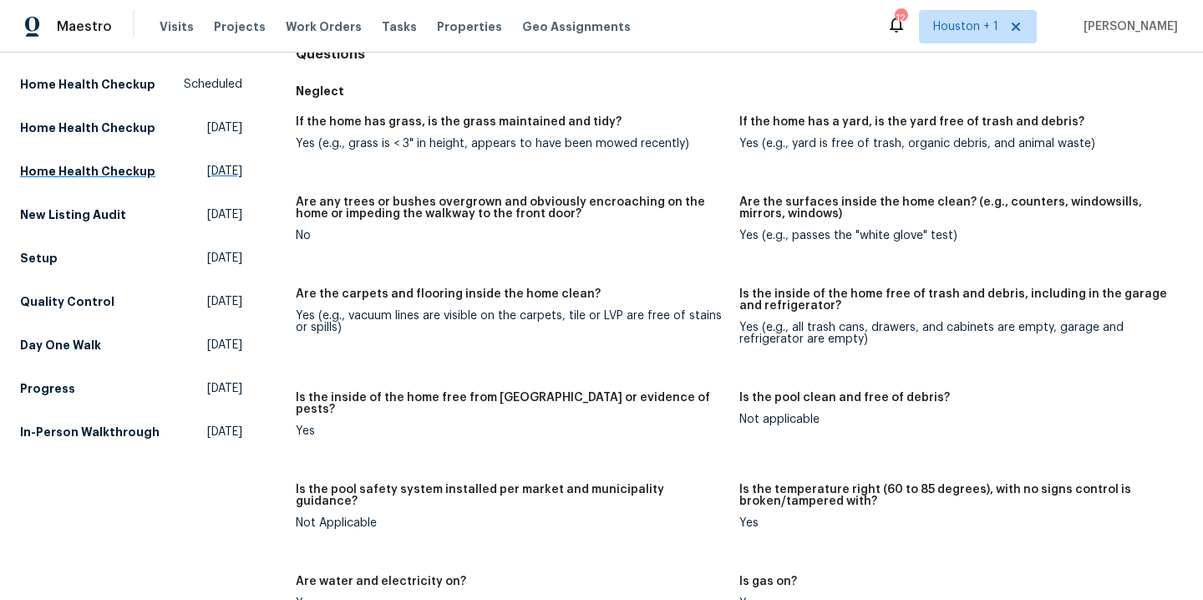
scroll to position [0, 0]
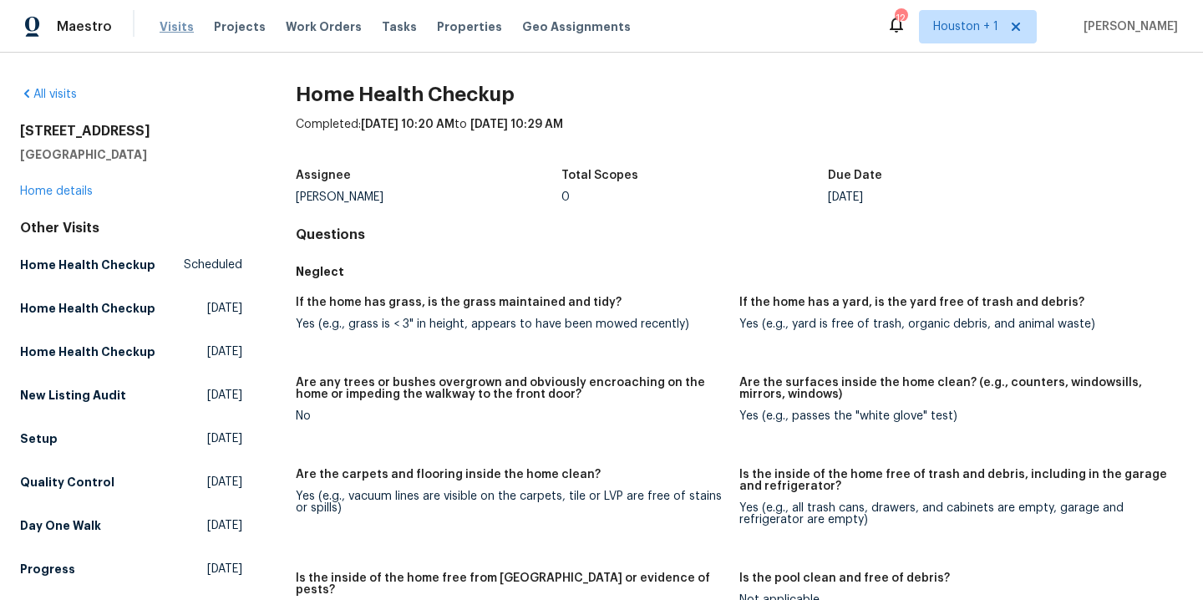
click at [170, 28] on span "Visits" at bounding box center [177, 26] width 34 height 17
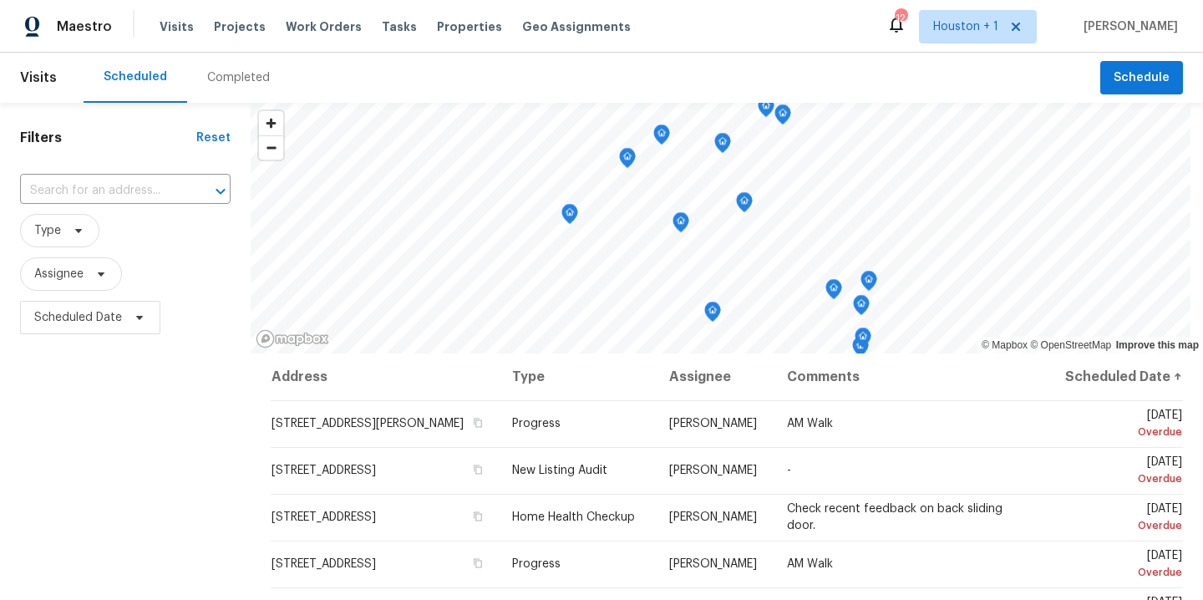
click at [94, 209] on span "Type" at bounding box center [125, 230] width 211 height 43
click at [87, 195] on input "text" at bounding box center [102, 191] width 164 height 26
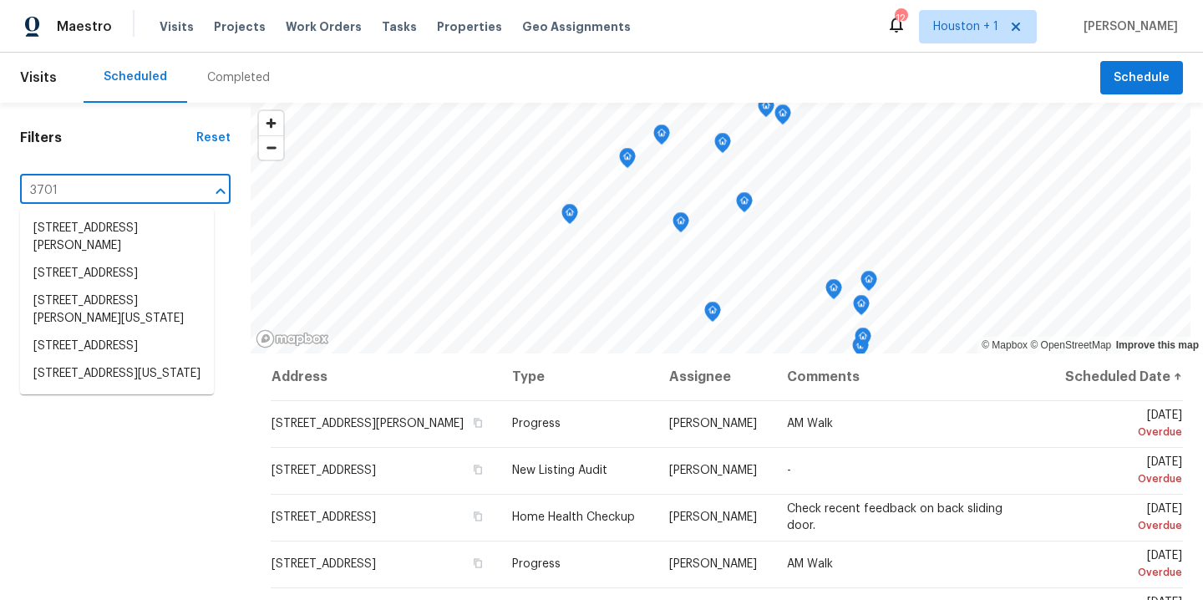
type input "3701 m"
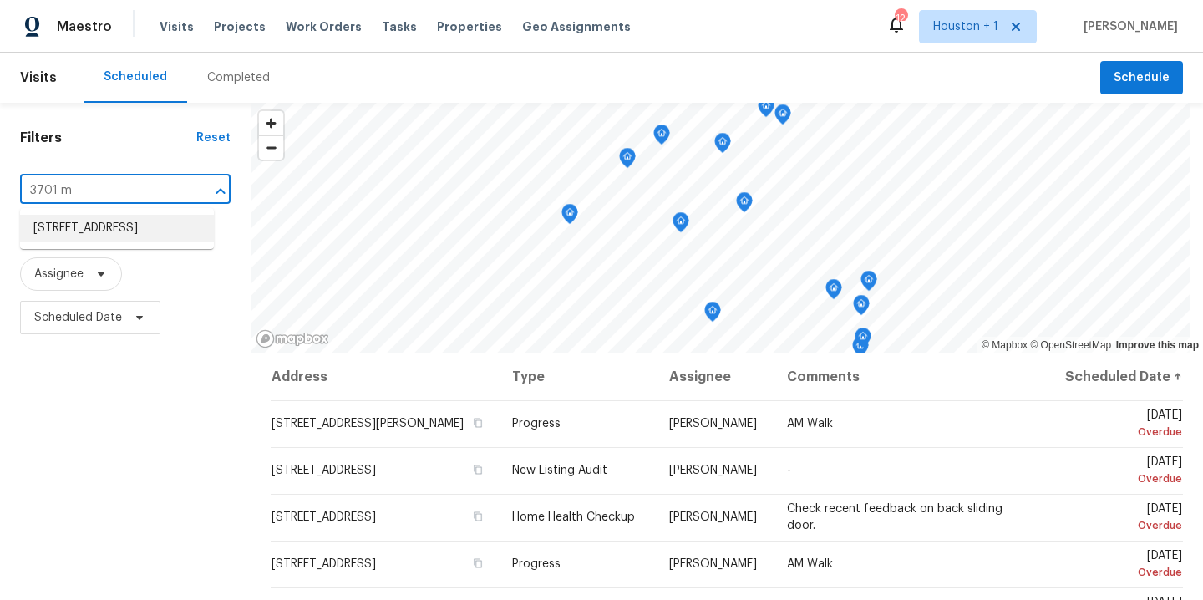
click at [95, 224] on li "3701 Main Plaza Dr, Houston, TX 77025" at bounding box center [117, 229] width 194 height 28
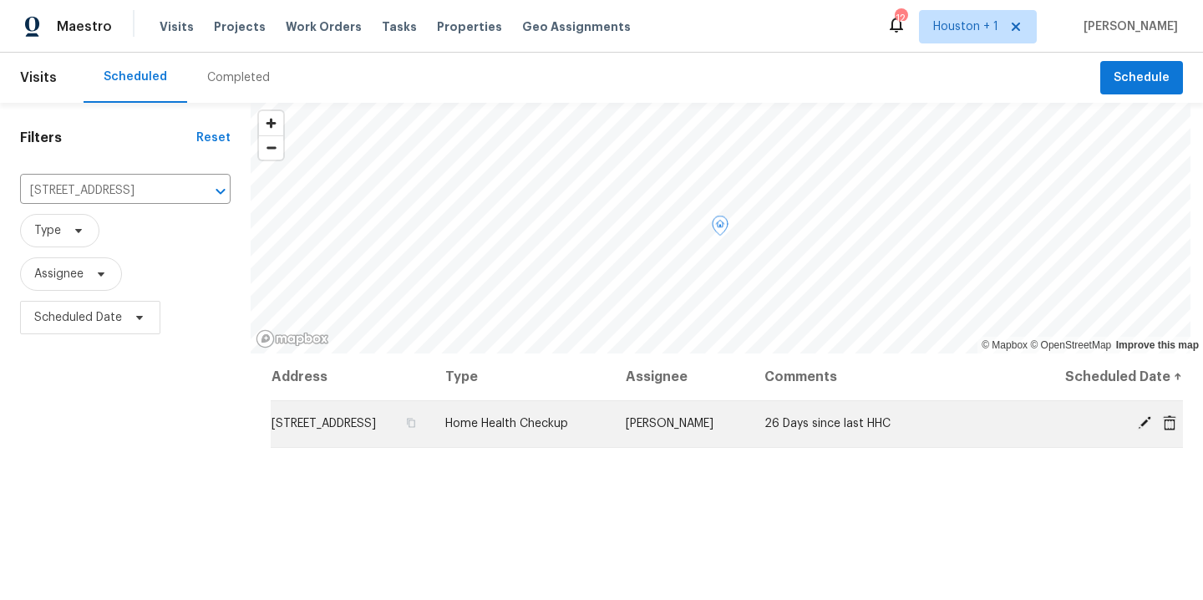
click at [1163, 424] on icon at bounding box center [1169, 421] width 13 height 15
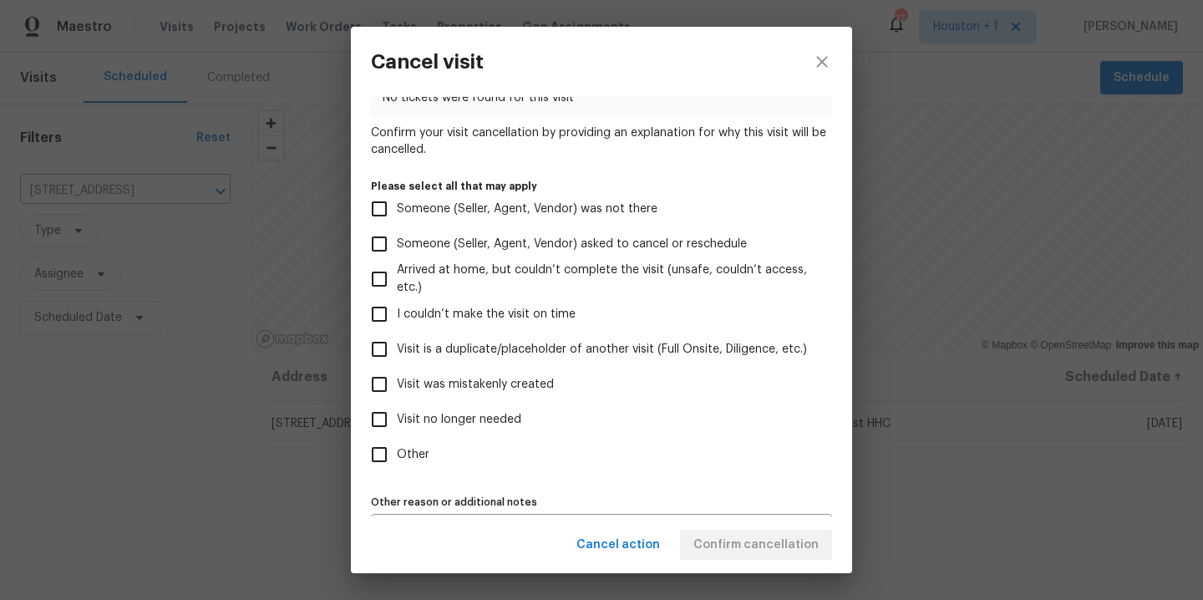
scroll to position [143, 0]
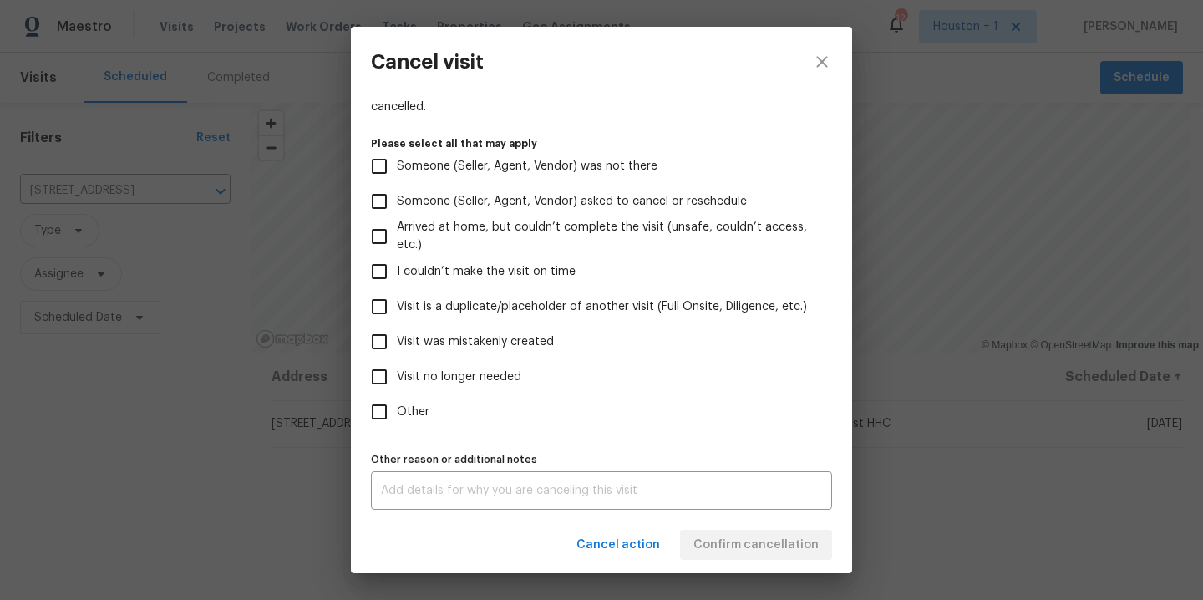
click at [451, 378] on span "Visit no longer needed" at bounding box center [459, 377] width 124 height 18
click at [397, 378] on input "Visit no longer needed" at bounding box center [379, 376] width 35 height 35
checkbox input "true"
click at [473, 505] on div "x Other reason or additional notes" at bounding box center [601, 490] width 461 height 38
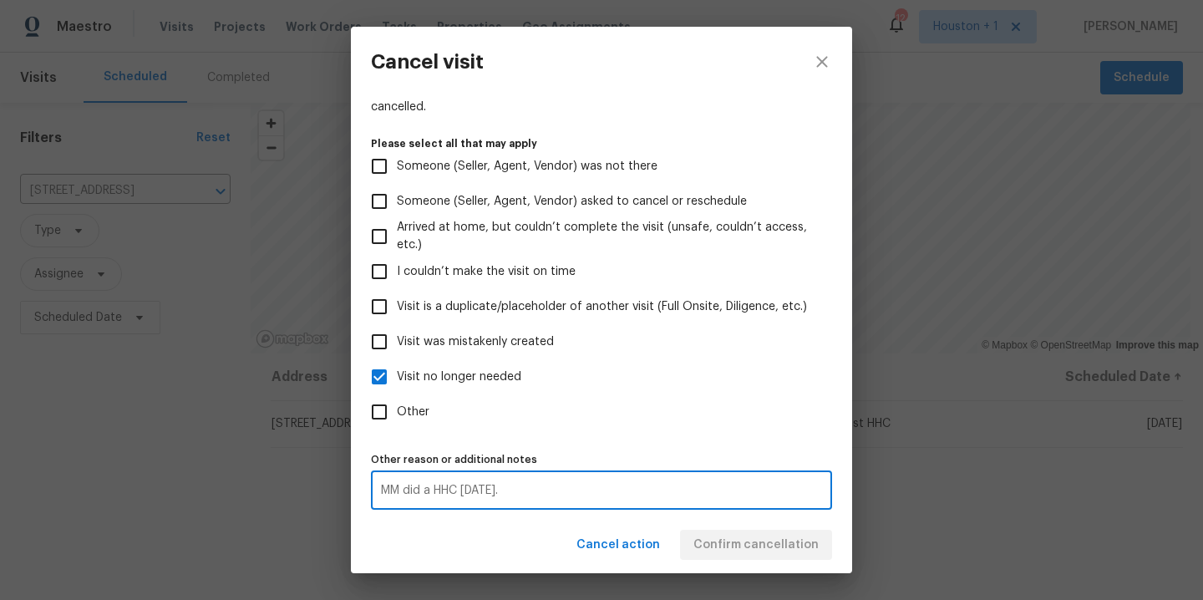
type textarea "MM did a HHC today."
click at [673, 438] on div "Visit type Home Health Checkup Scheduled date 8/21/2025 Linked issues(s) No tic…" at bounding box center [601, 235] width 461 height 549
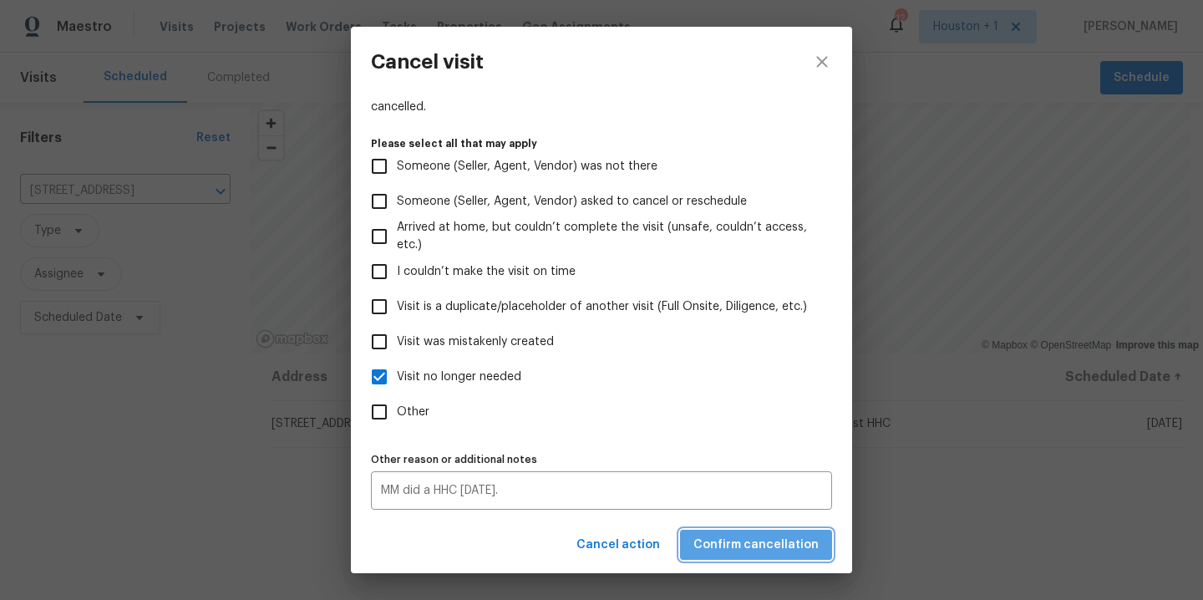
click at [768, 549] on span "Confirm cancellation" at bounding box center [755, 545] width 125 height 21
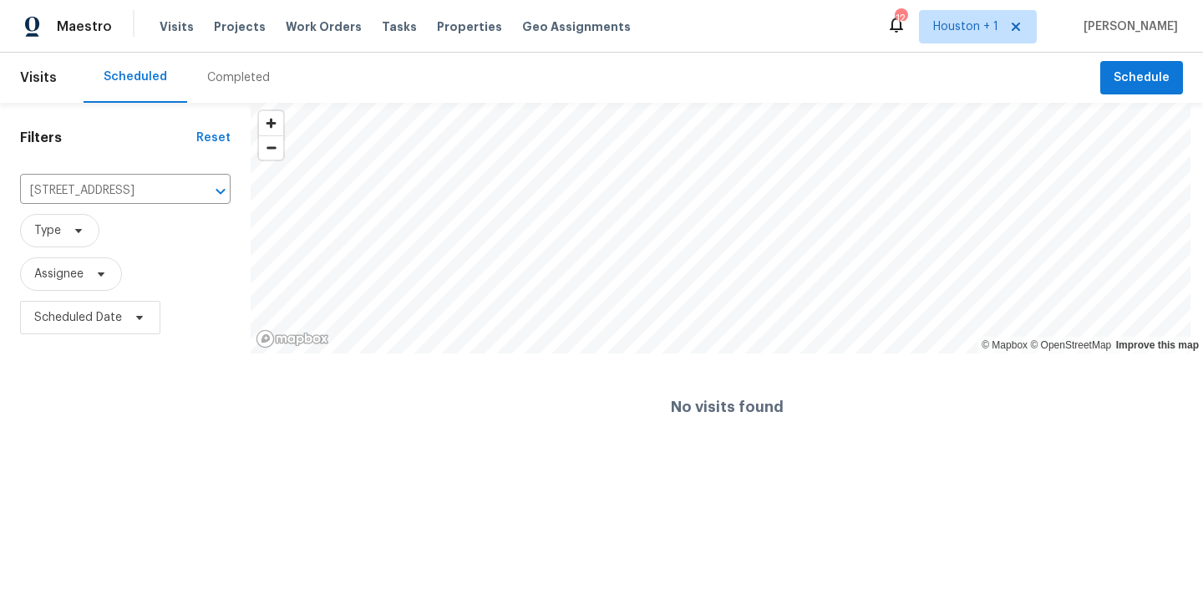
click at [239, 93] on div "Completed" at bounding box center [238, 78] width 103 height 50
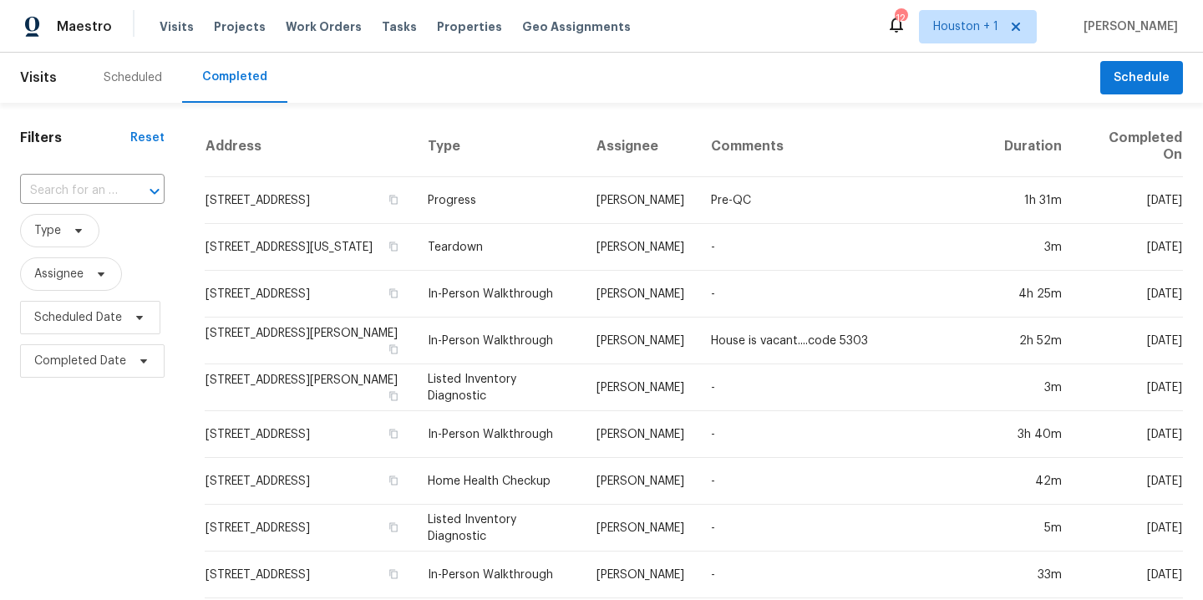
click at [72, 205] on div "​" at bounding box center [92, 191] width 145 height 36
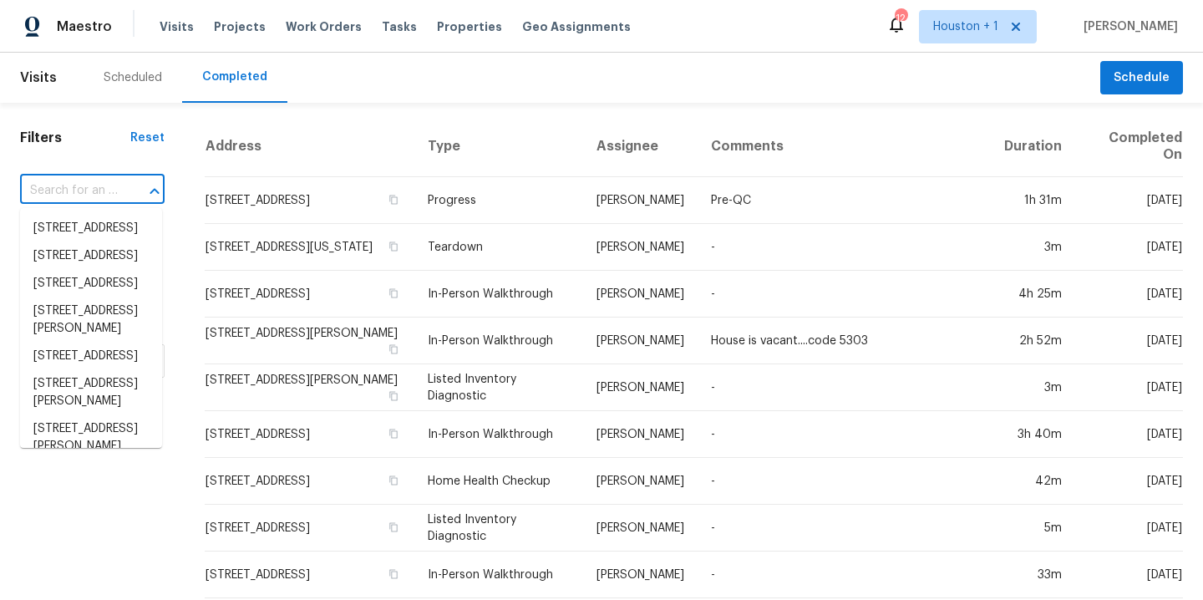
click at [64, 191] on input "text" at bounding box center [69, 191] width 98 height 26
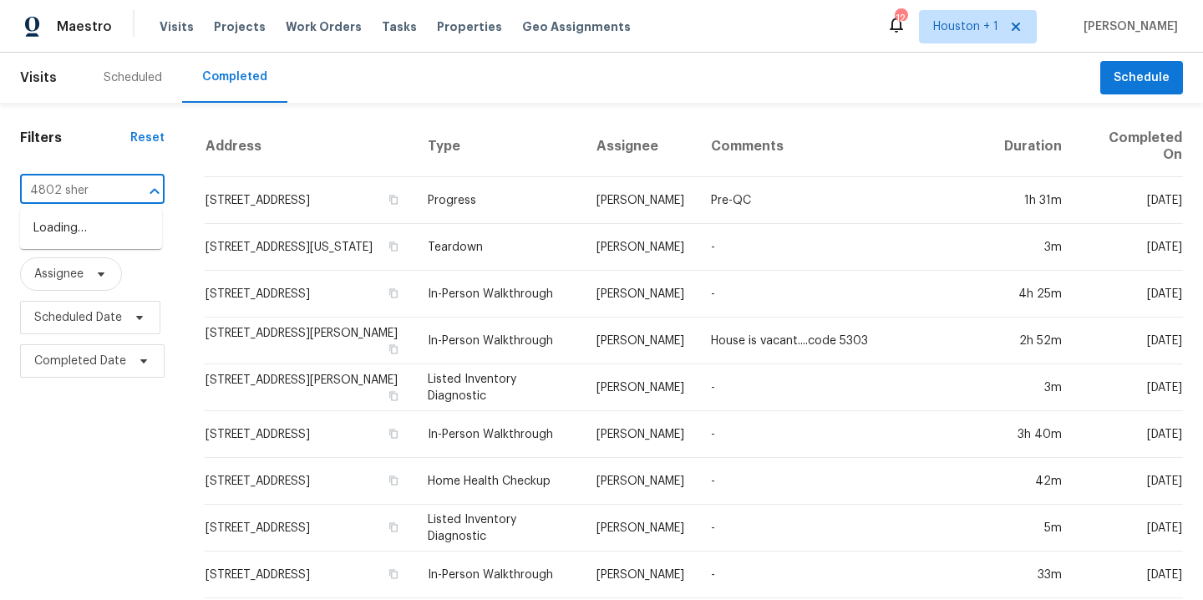
type input "4802 sherm"
click at [68, 221] on li "4802 Sherman Blvd, Galveston, TX 77551" at bounding box center [91, 237] width 142 height 45
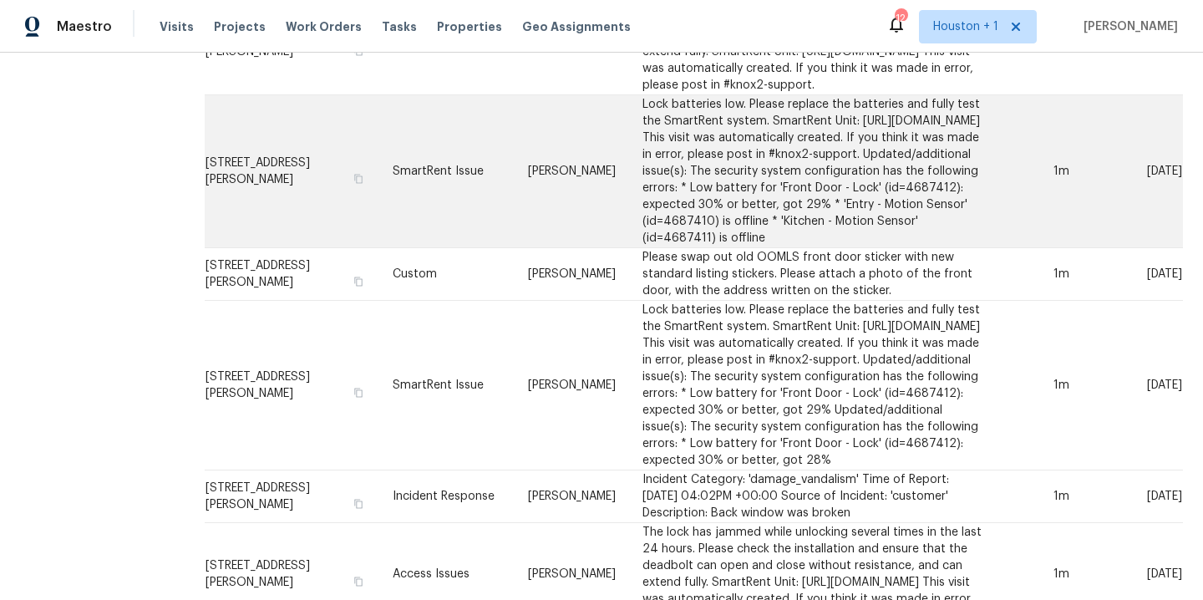
scroll to position [1999, 0]
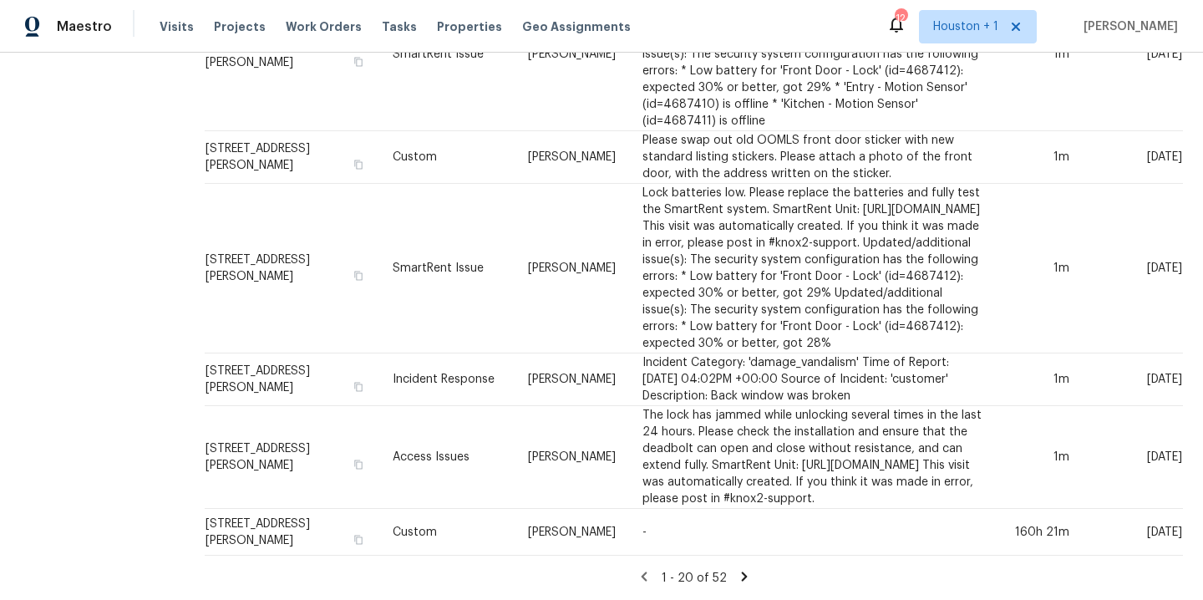
click at [737, 569] on icon at bounding box center [744, 576] width 15 height 15
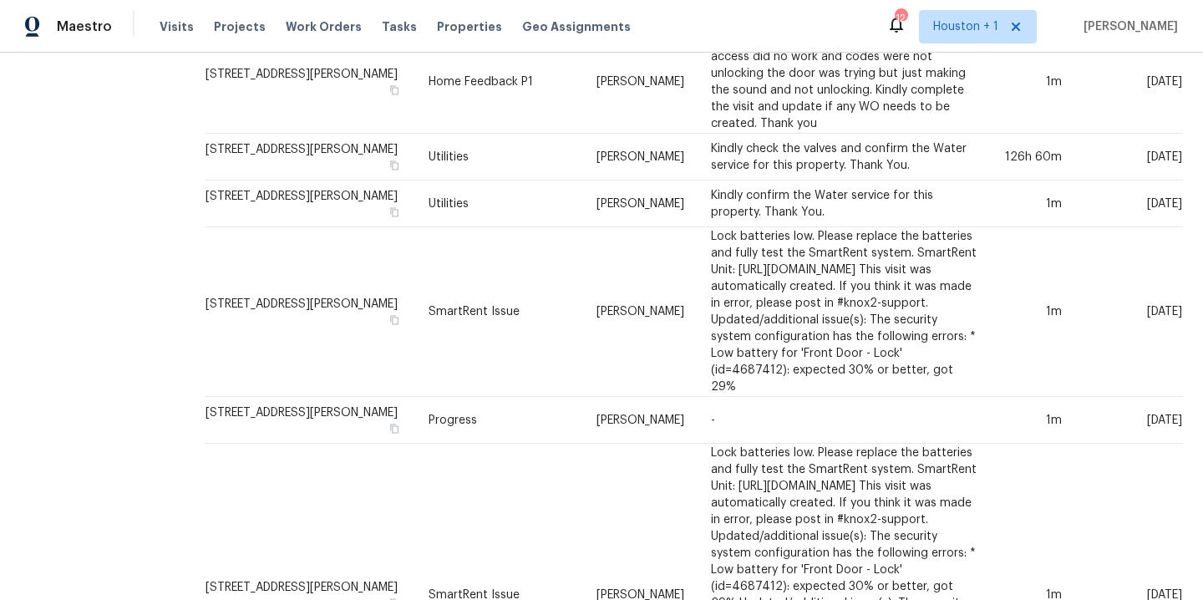
scroll to position [1699, 0]
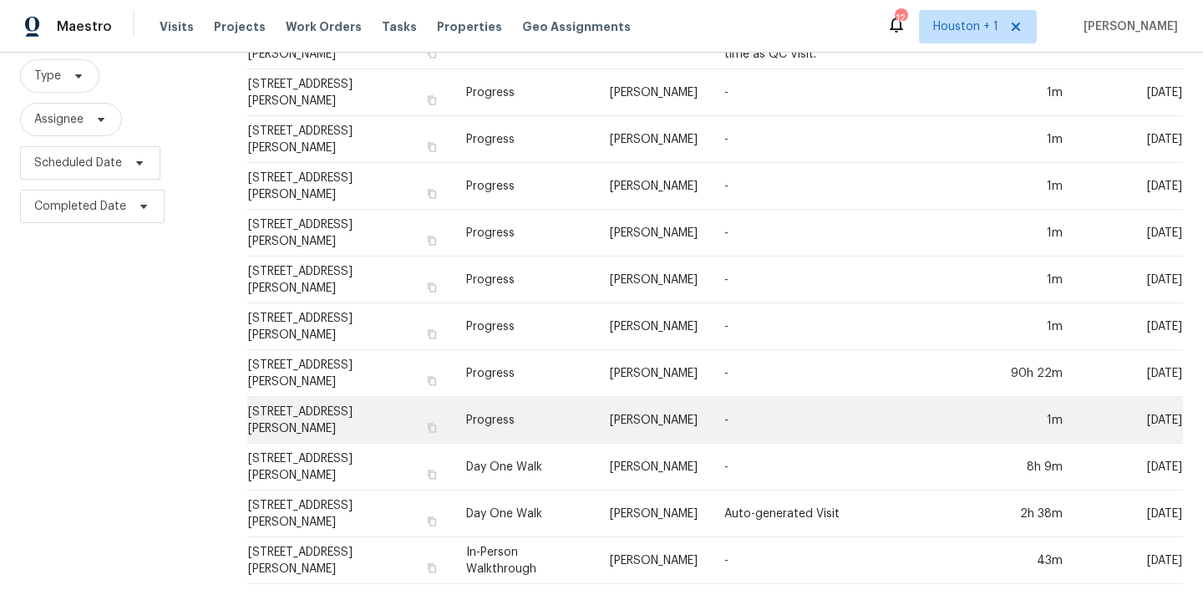
scroll to position [196, 0]
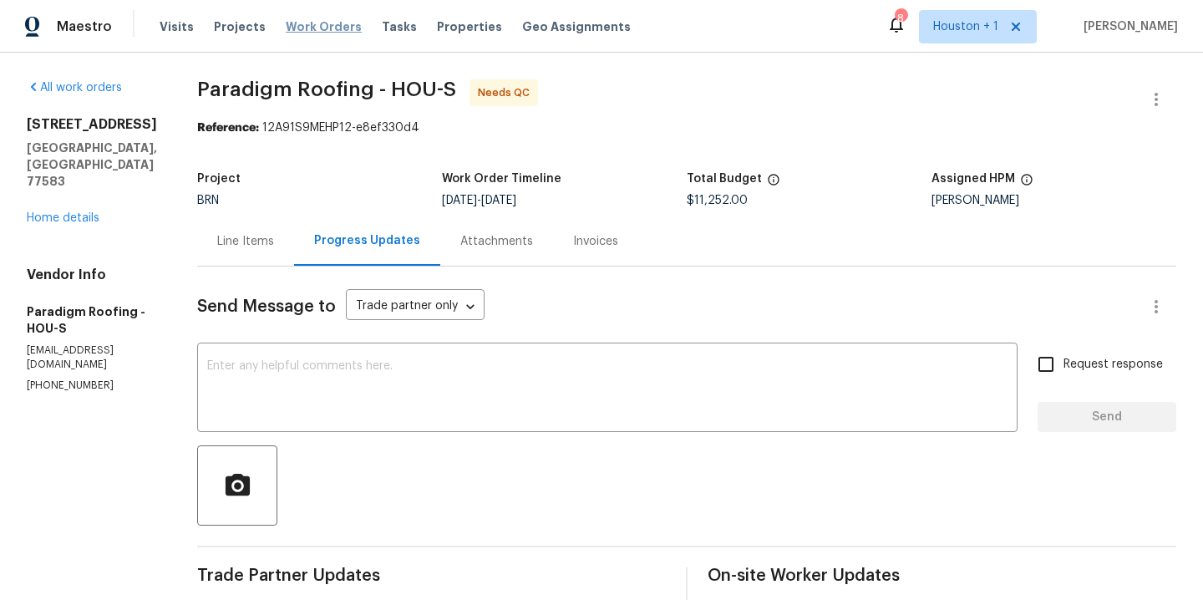
click at [321, 25] on span "Work Orders" at bounding box center [324, 26] width 76 height 17
